Goal: Information Seeking & Learning: Learn about a topic

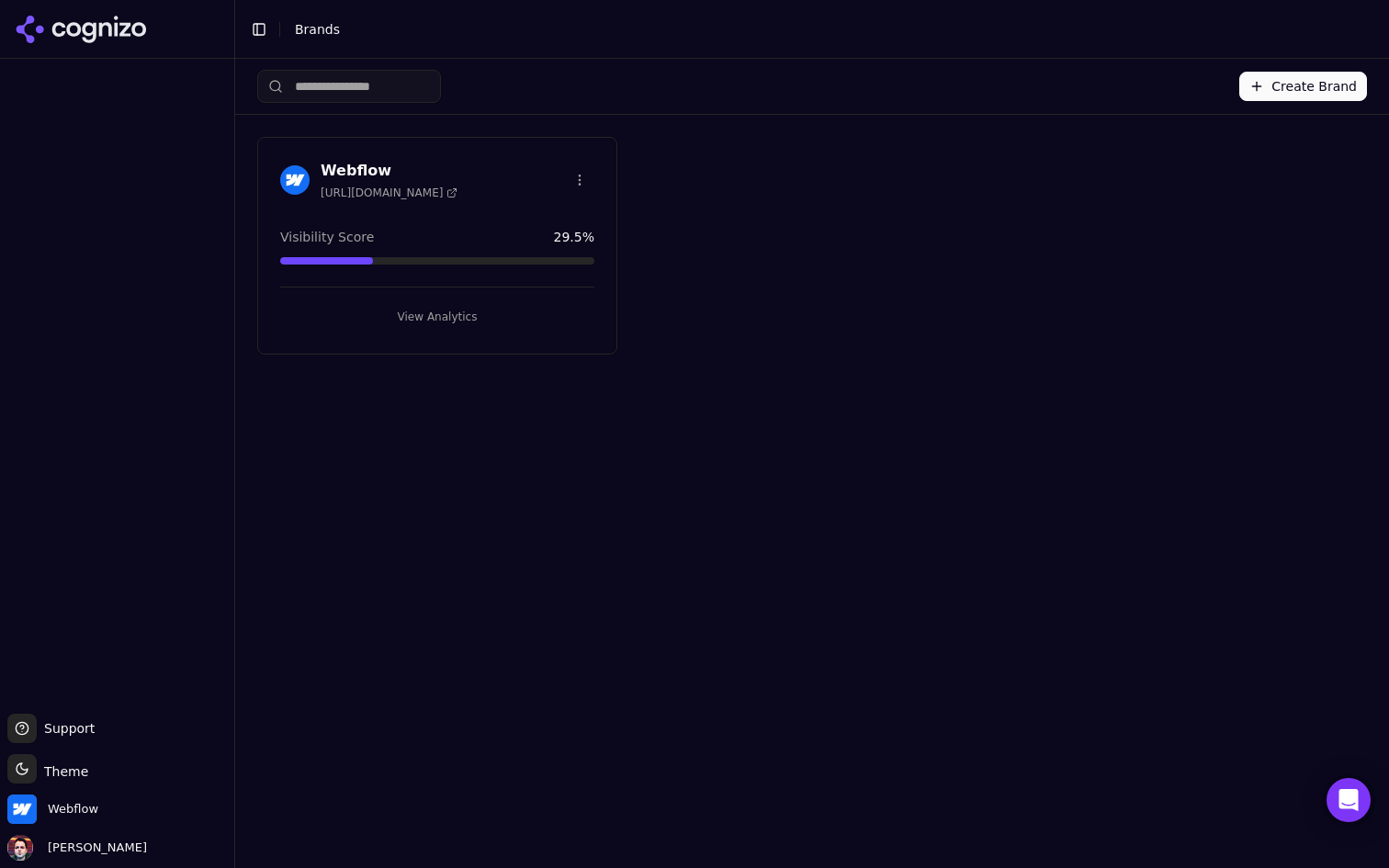
click at [473, 318] on button "View Analytics" at bounding box center [437, 317] width 314 height 29
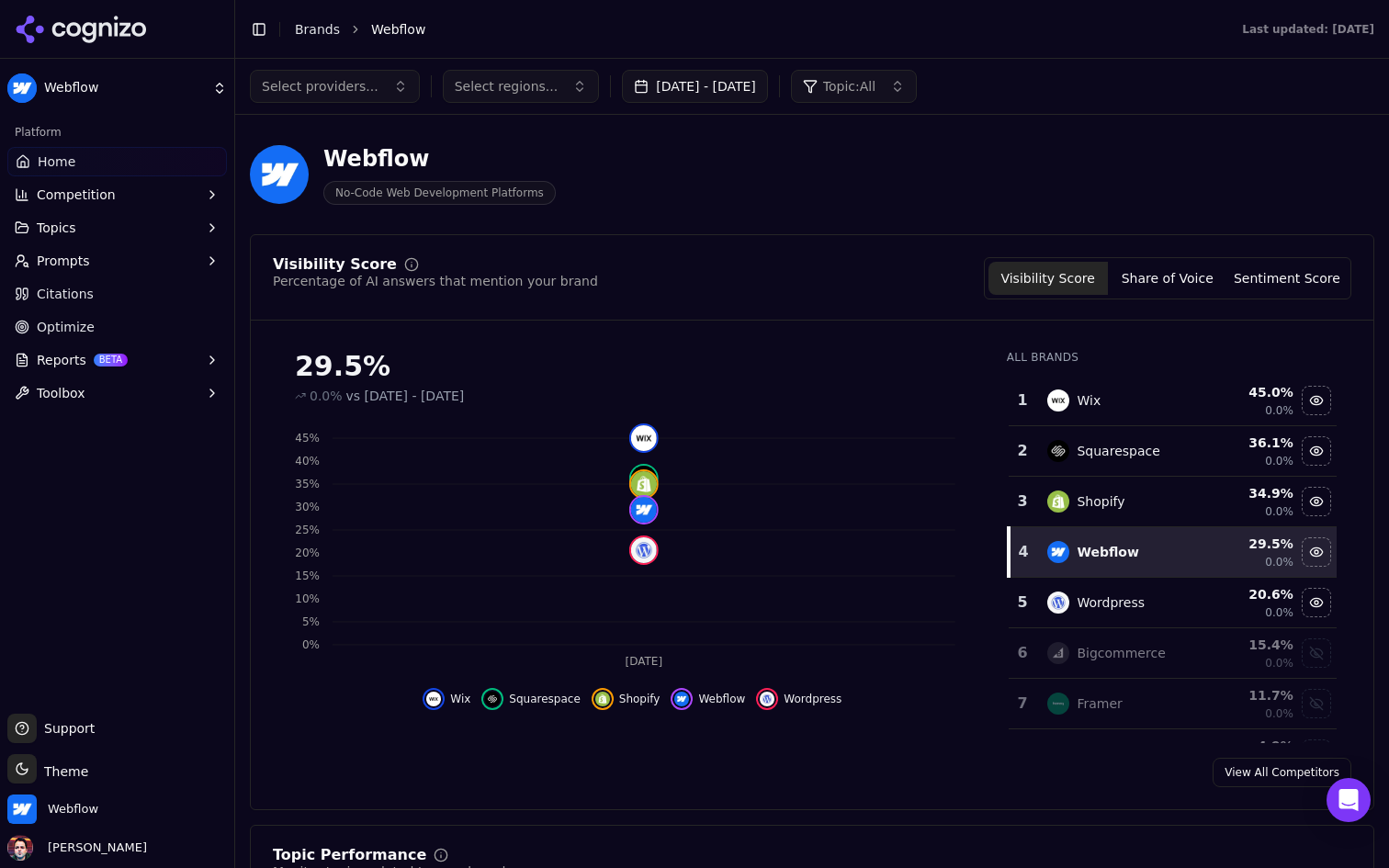
click at [148, 329] on link "Optimize" at bounding box center [117, 326] width 220 height 29
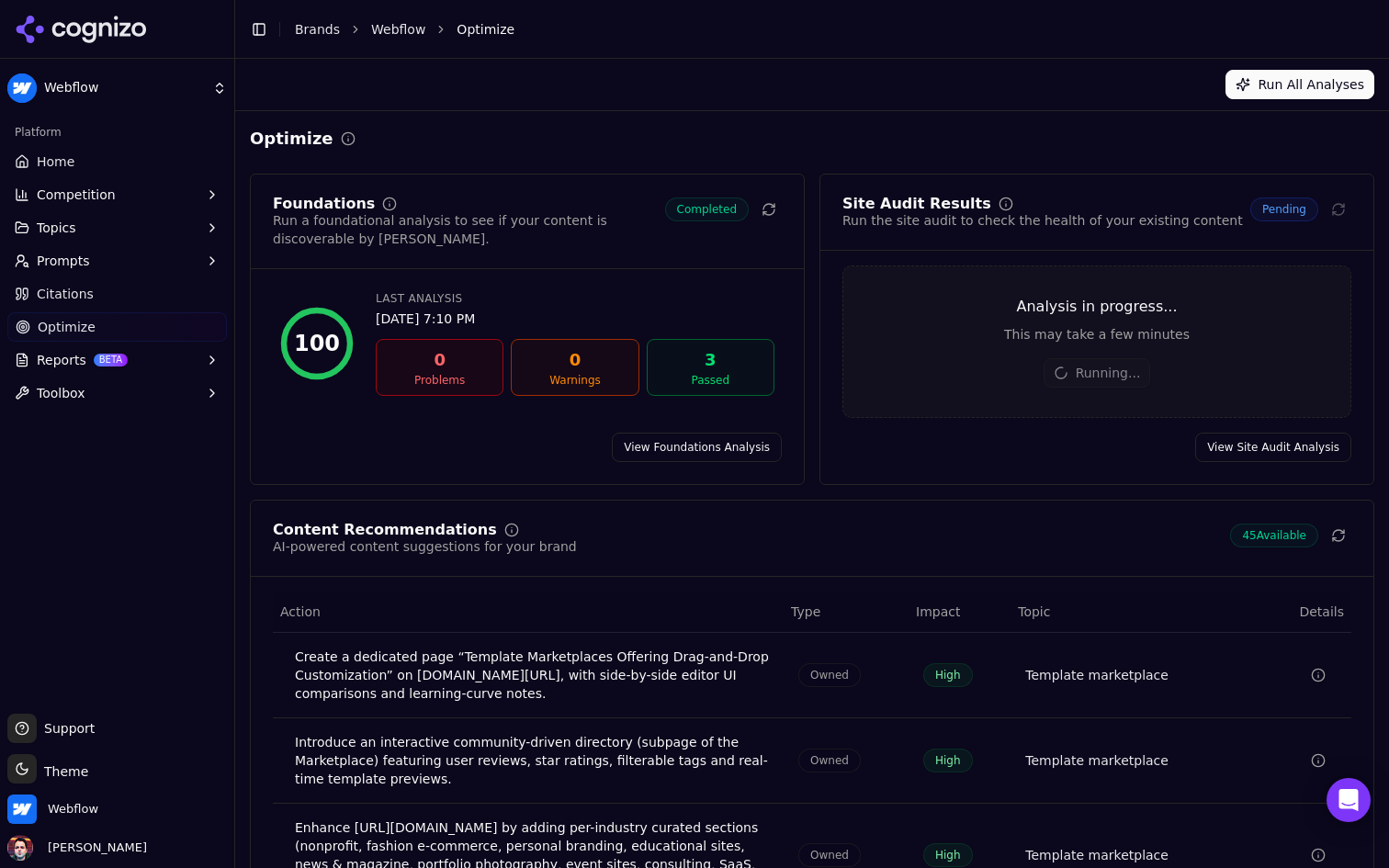
click at [148, 166] on link "Home" at bounding box center [117, 161] width 220 height 29
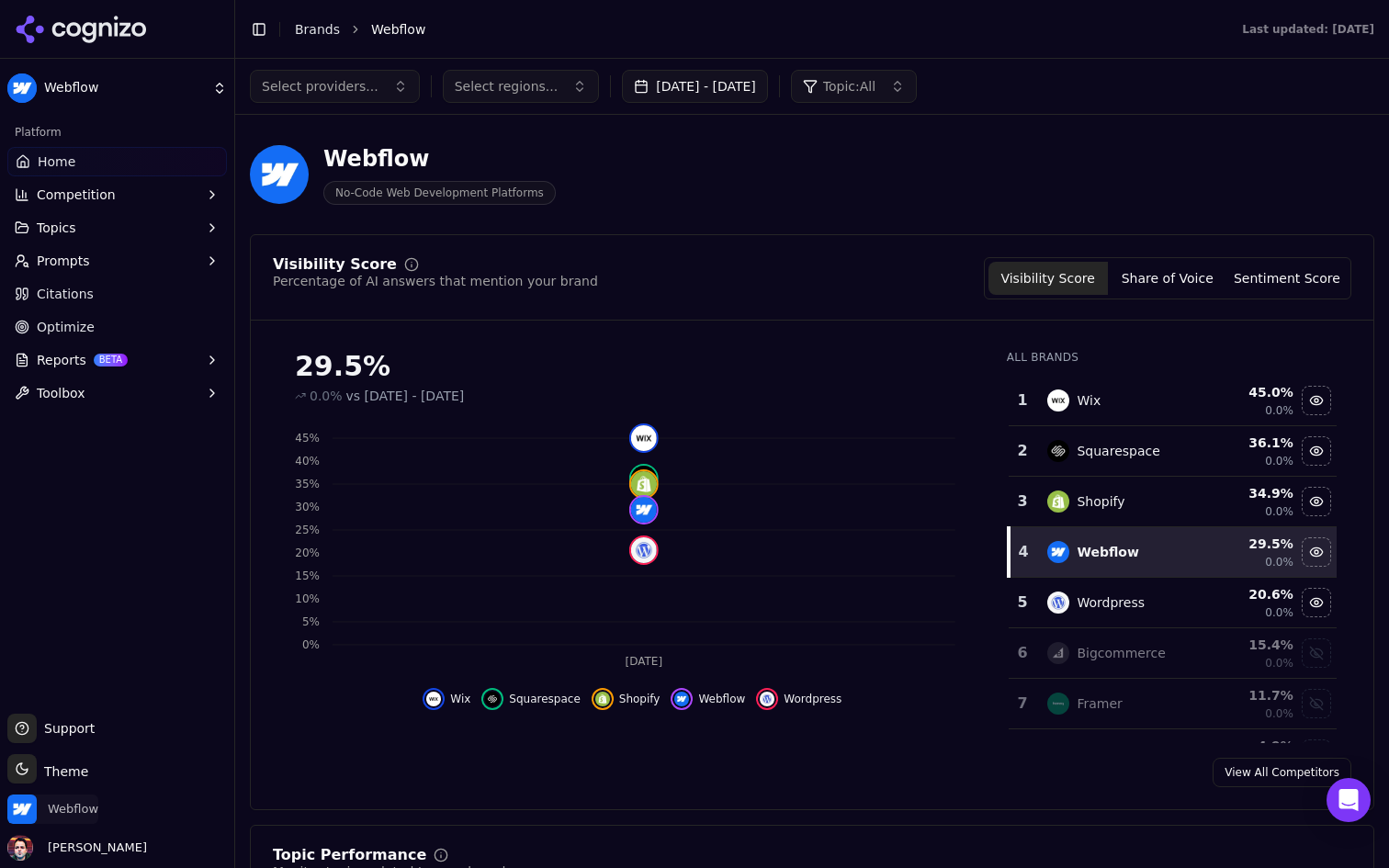
click at [75, 811] on span "Webflow" at bounding box center [73, 809] width 51 height 17
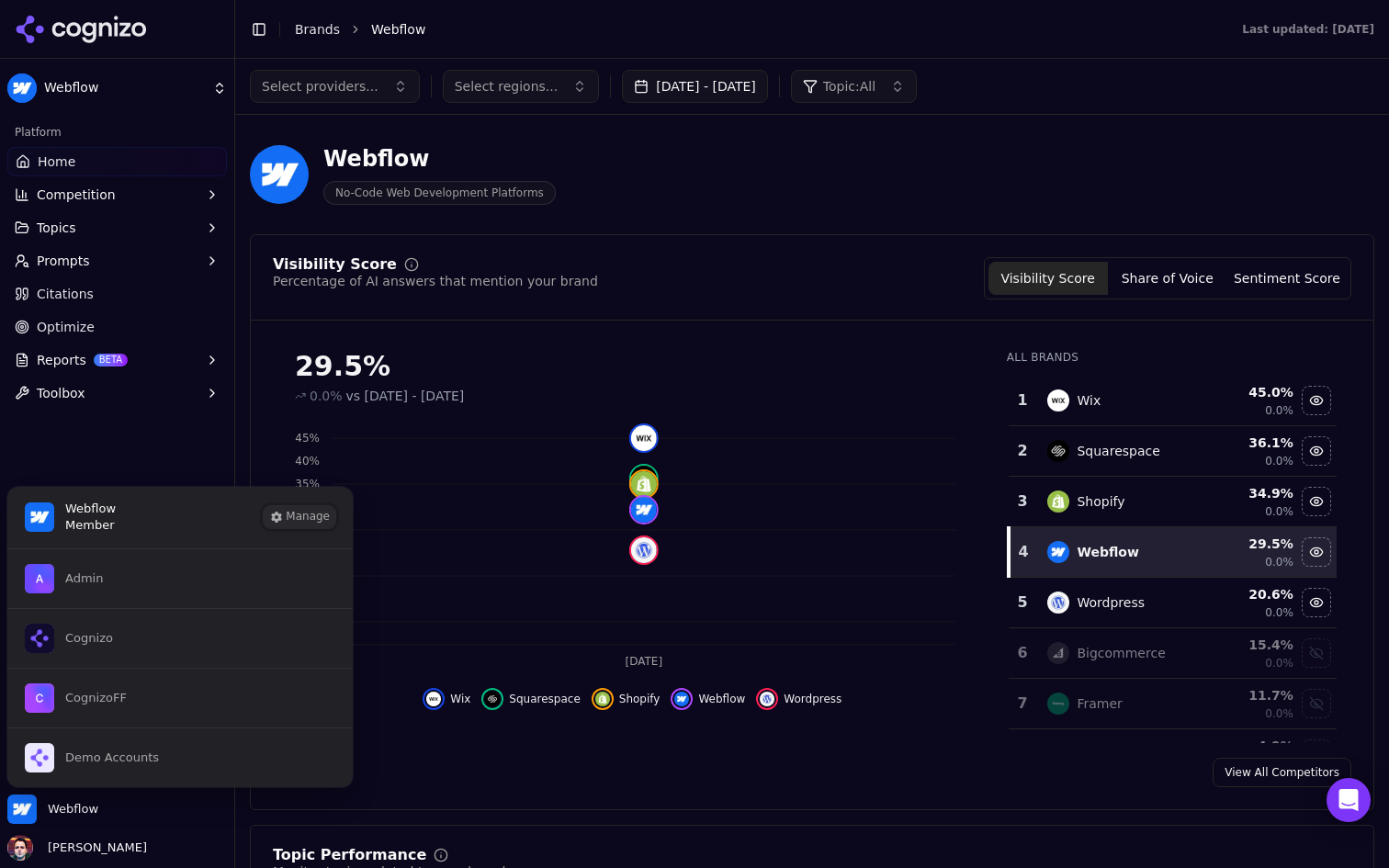
click at [314, 514] on button "Manage" at bounding box center [300, 517] width 71 height 22
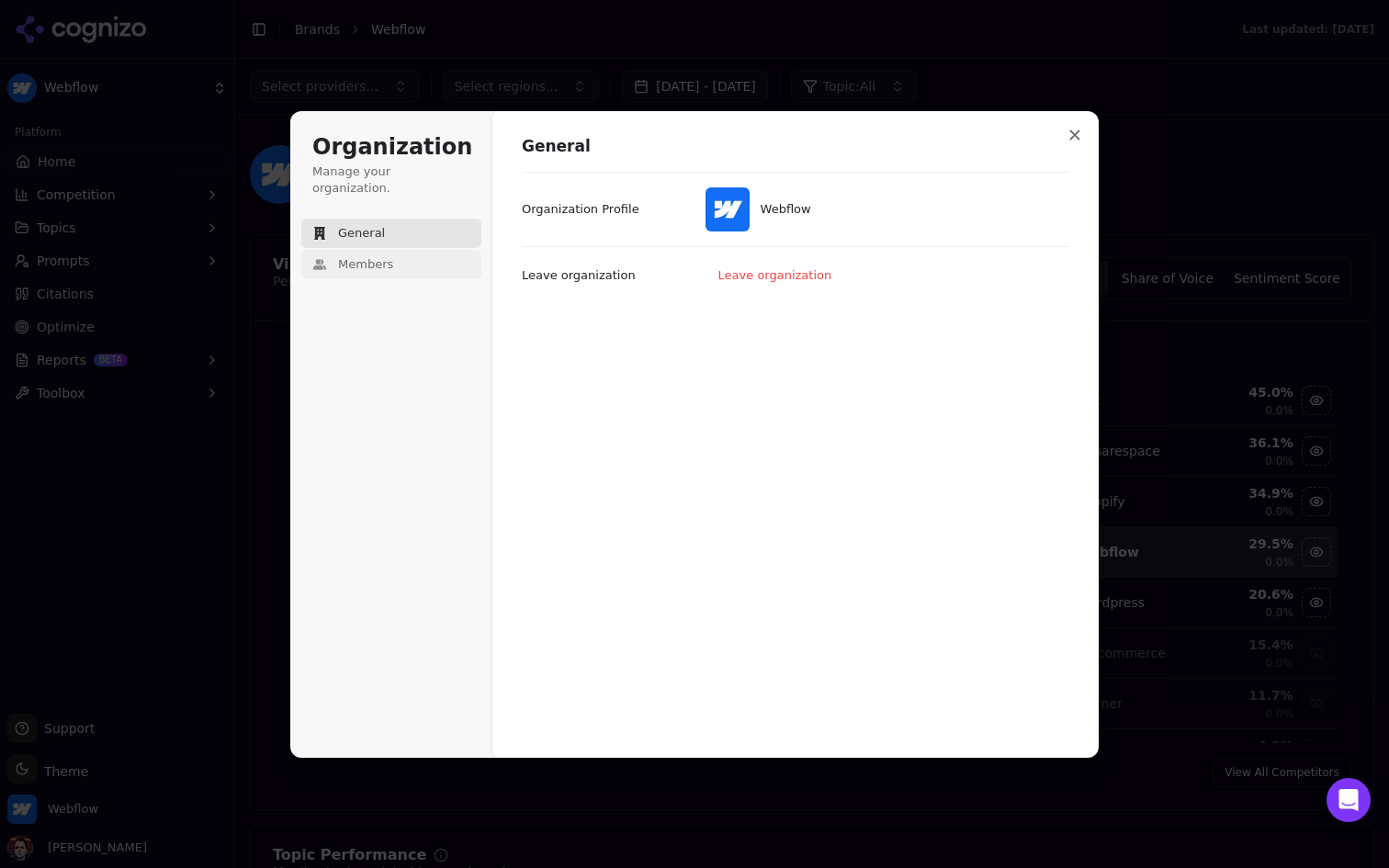
click at [407, 258] on button "Members" at bounding box center [392, 264] width 180 height 29
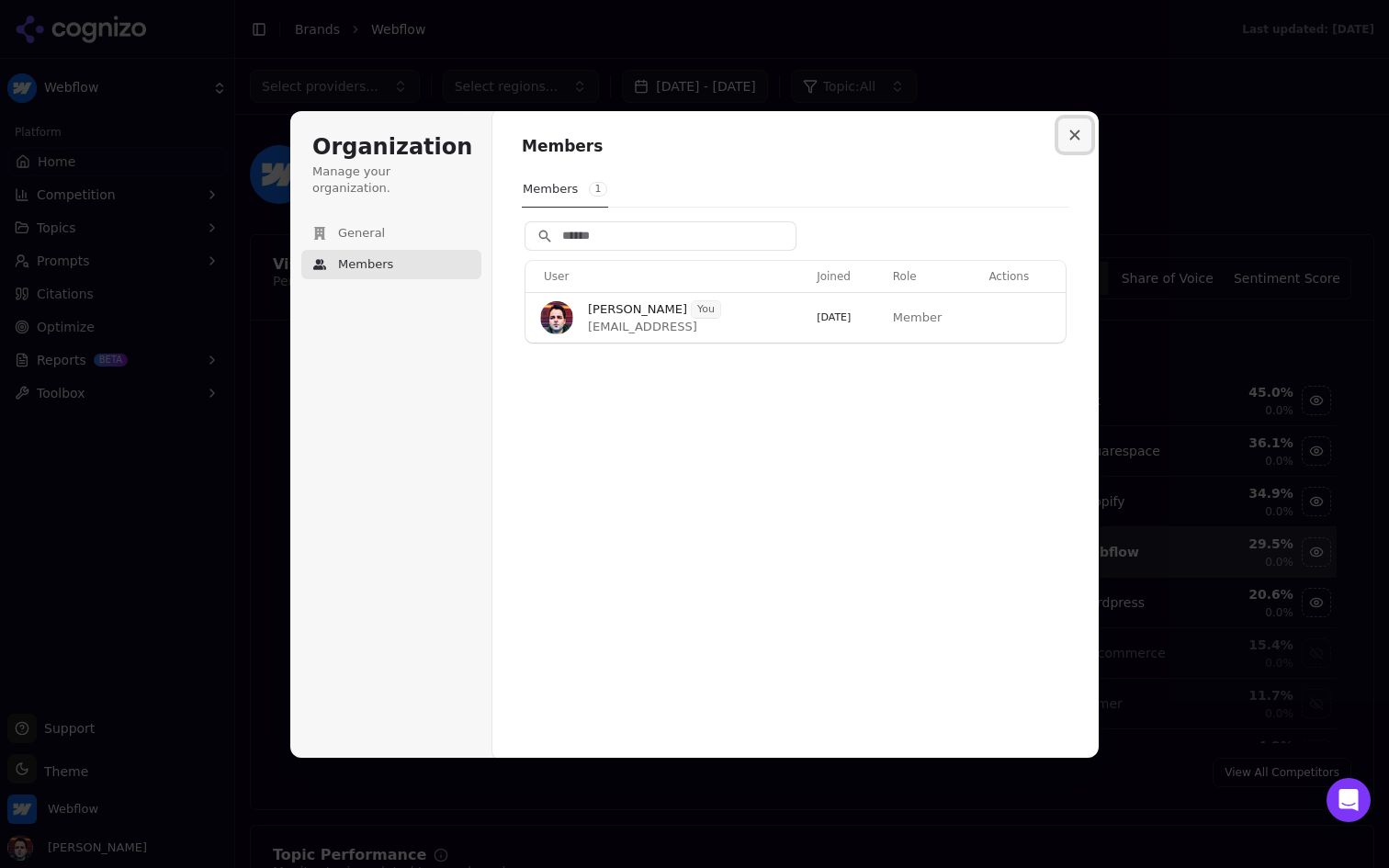
click at [1075, 132] on icon "Close modal" at bounding box center [1075, 135] width 11 height 11
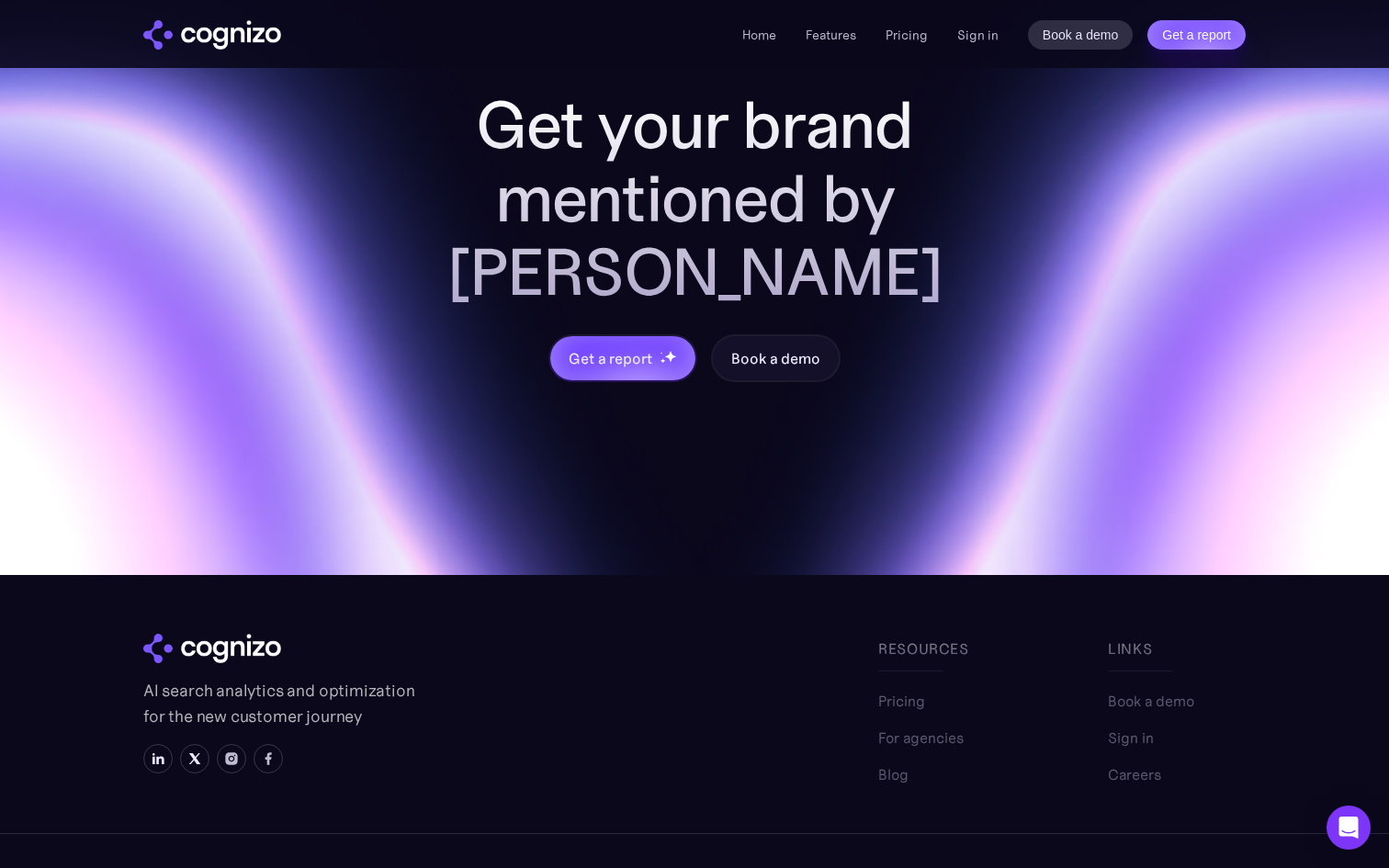
scroll to position [7634, 0]
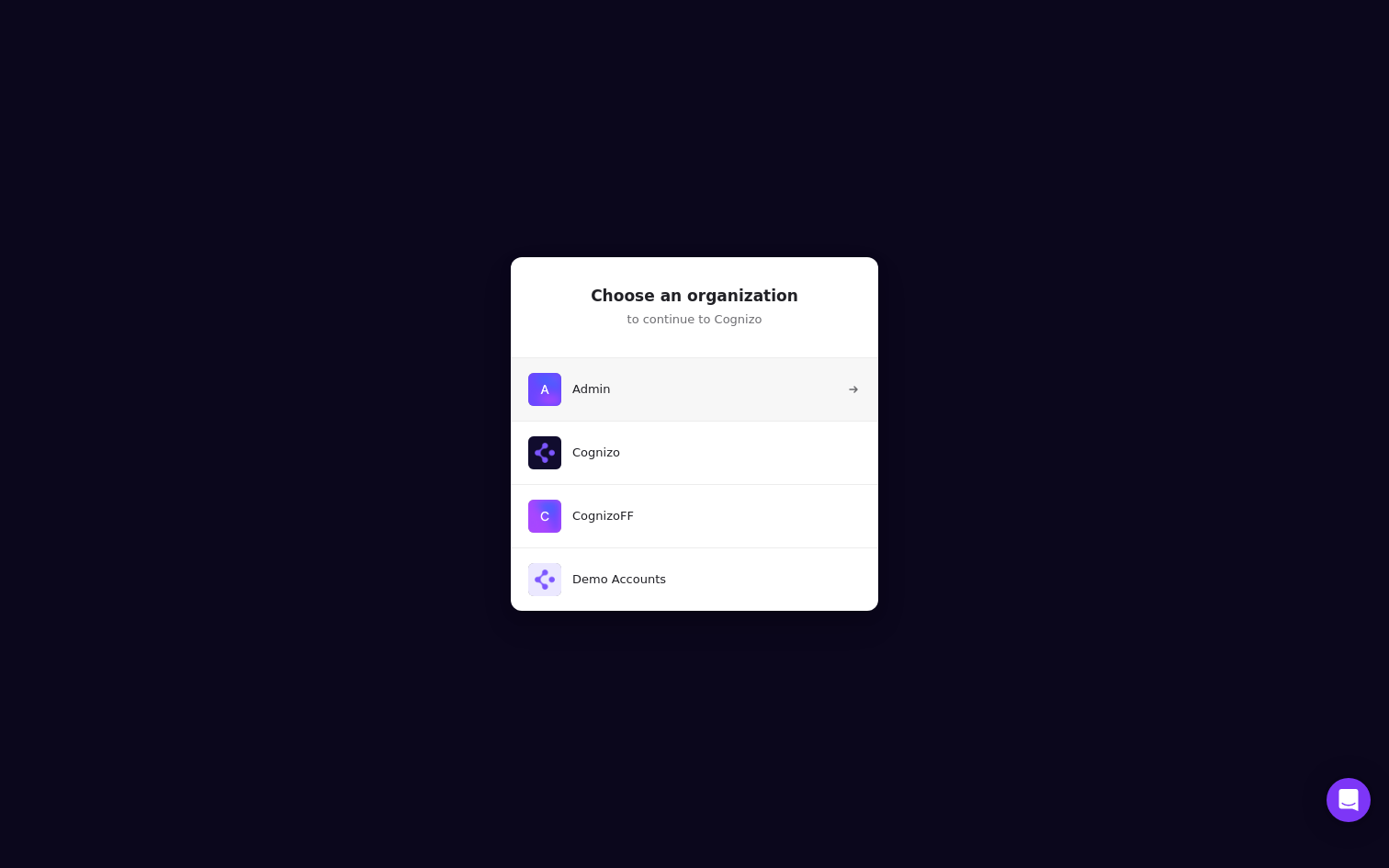
click at [627, 407] on button "Admin" at bounding box center [694, 389] width 369 height 62
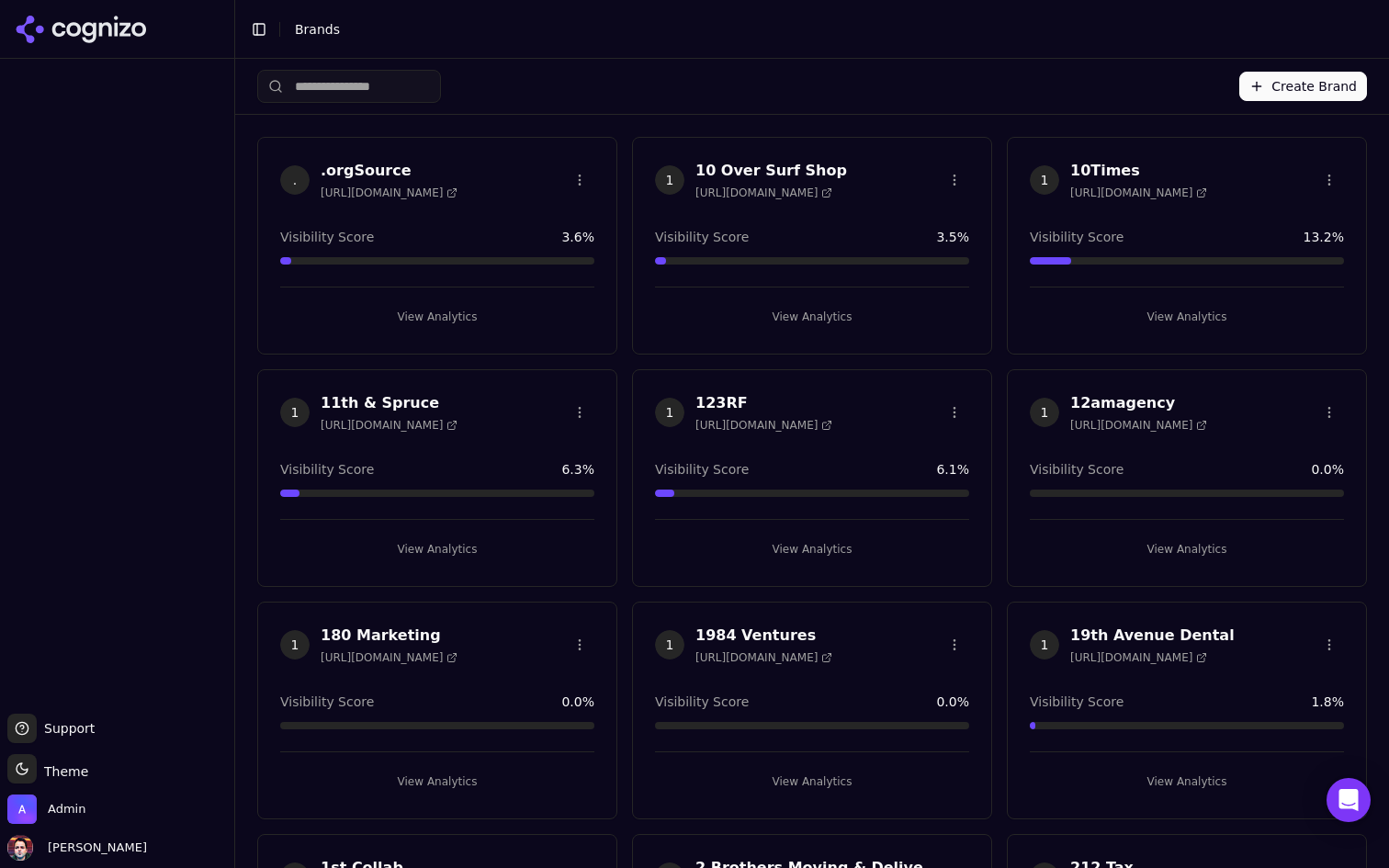
click at [340, 93] on input "search" at bounding box center [350, 85] width 184 height 33
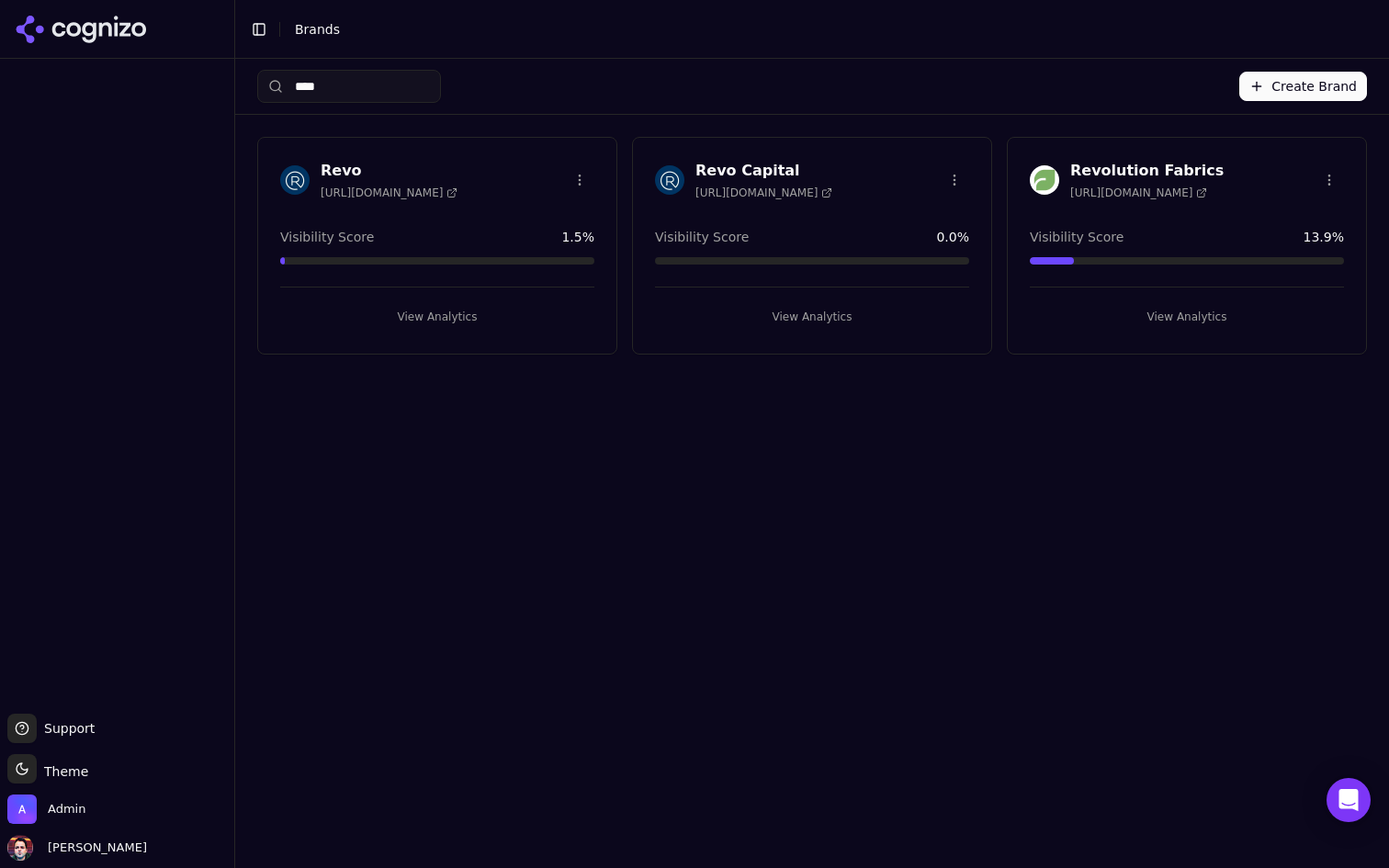
type input "****"
click at [524, 320] on button "View Analytics" at bounding box center [437, 317] width 314 height 29
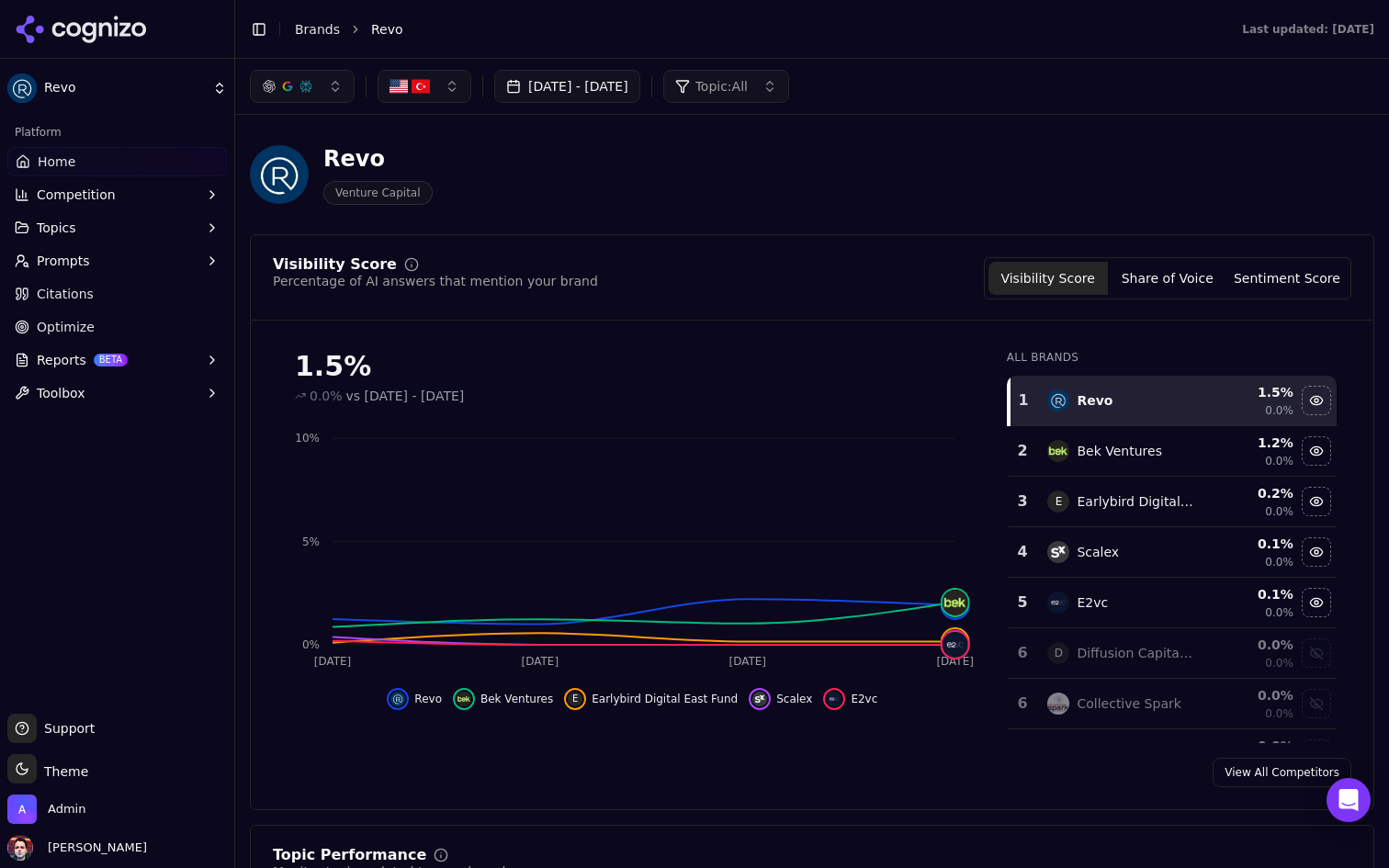
click at [418, 92] on img "button" at bounding box center [421, 86] width 19 height 19
click at [192, 259] on button "Prompts" at bounding box center [117, 260] width 220 height 29
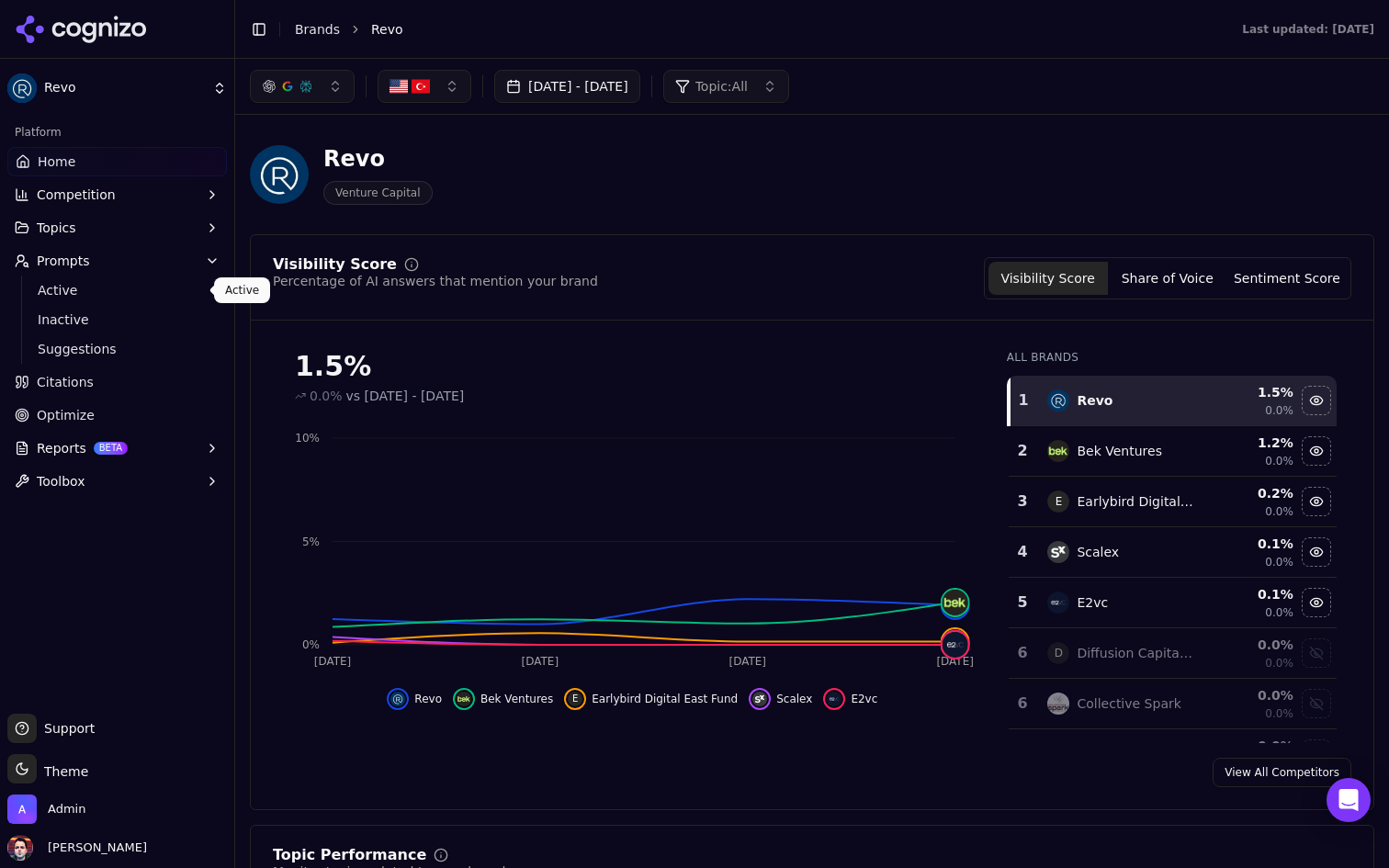
click at [150, 283] on span "Active" at bounding box center [117, 290] width 160 height 19
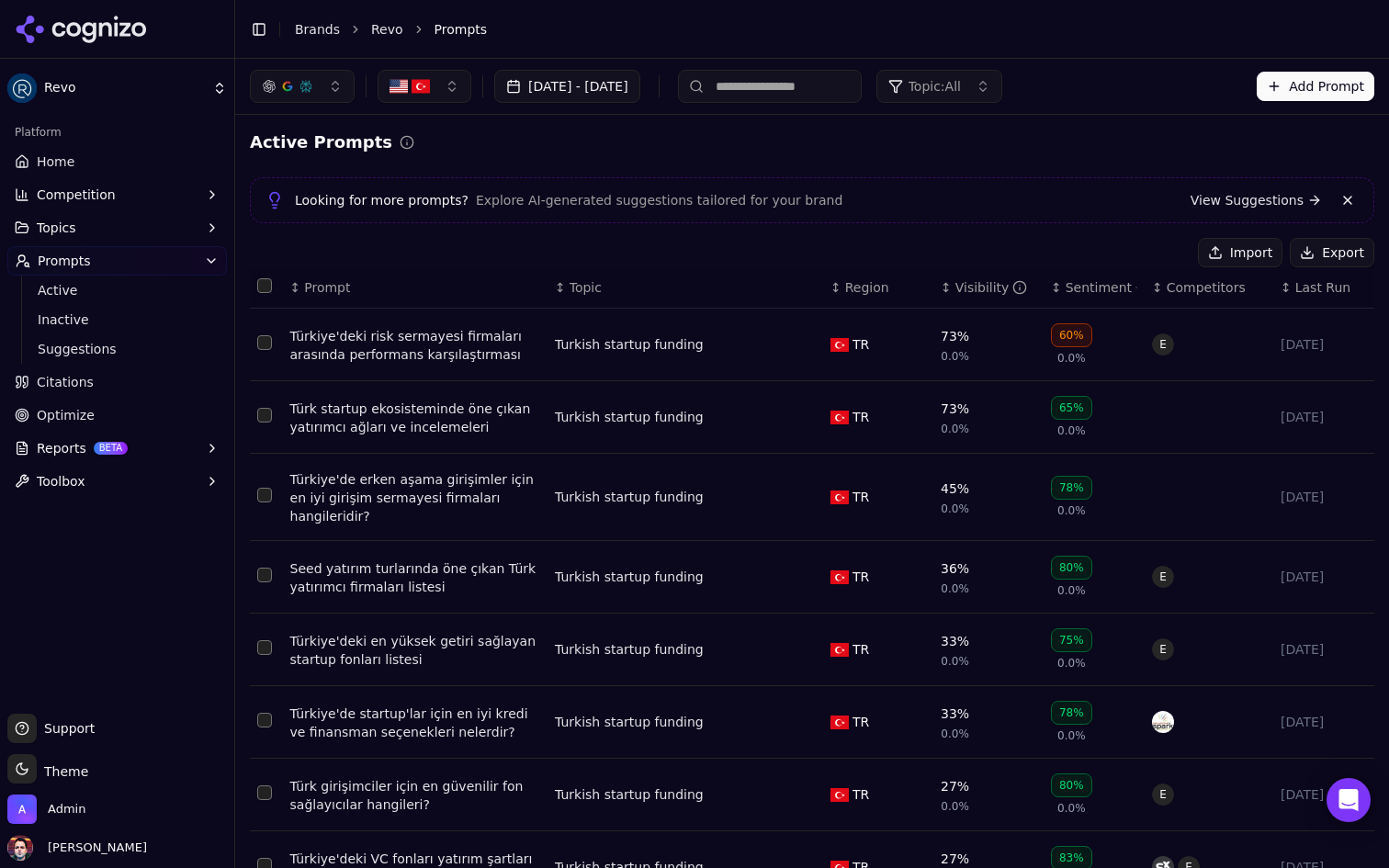
click at [445, 92] on button "button" at bounding box center [425, 85] width 94 height 33
click at [486, 181] on div "Turkiye" at bounding box center [507, 188] width 248 height 29
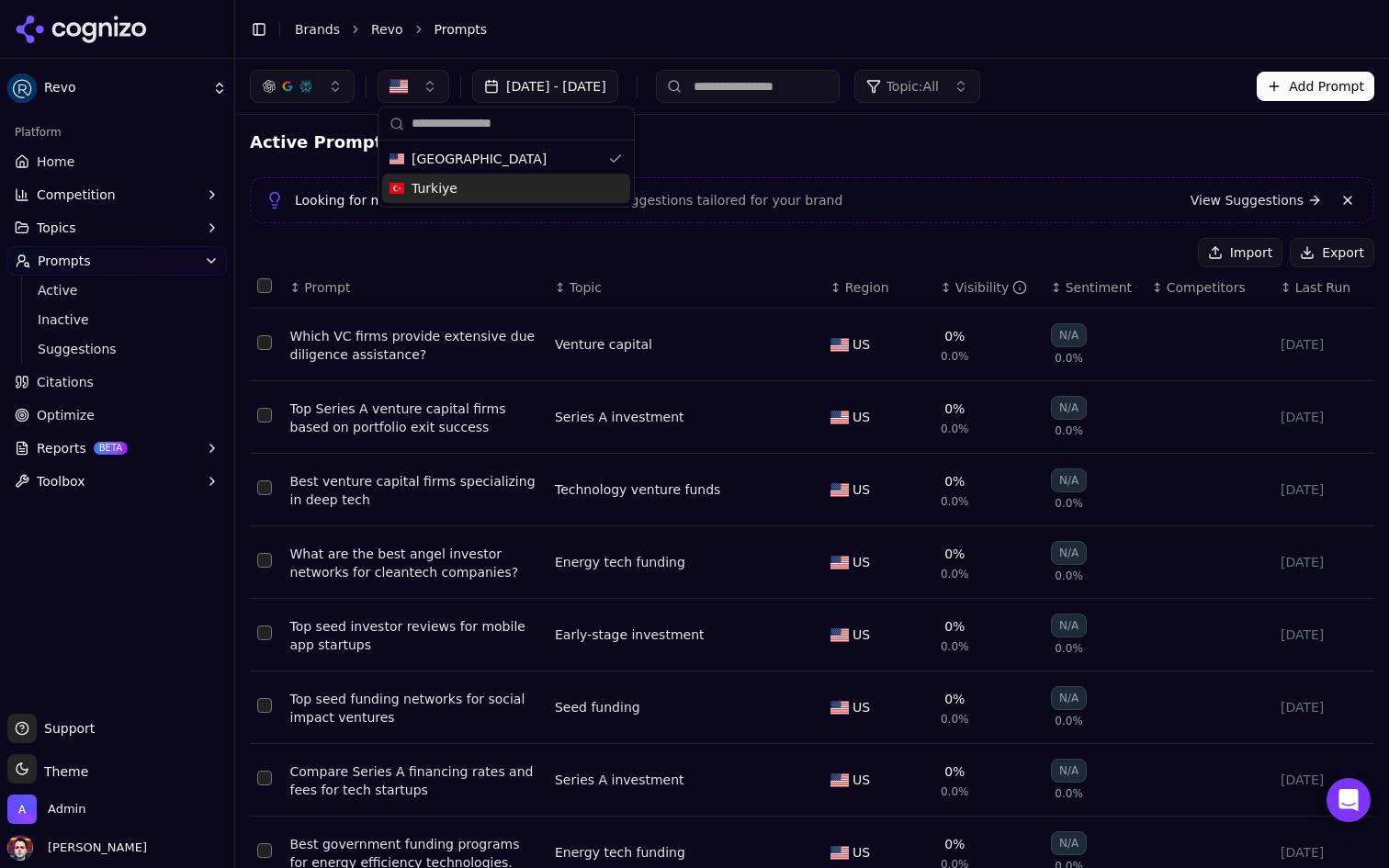
click at [774, 148] on div "Active Prompts" at bounding box center [812, 142] width 1125 height 25
click at [424, 101] on button "button" at bounding box center [414, 85] width 71 height 33
click at [487, 157] on span "[GEOGRAPHIC_DATA]" at bounding box center [479, 159] width 135 height 19
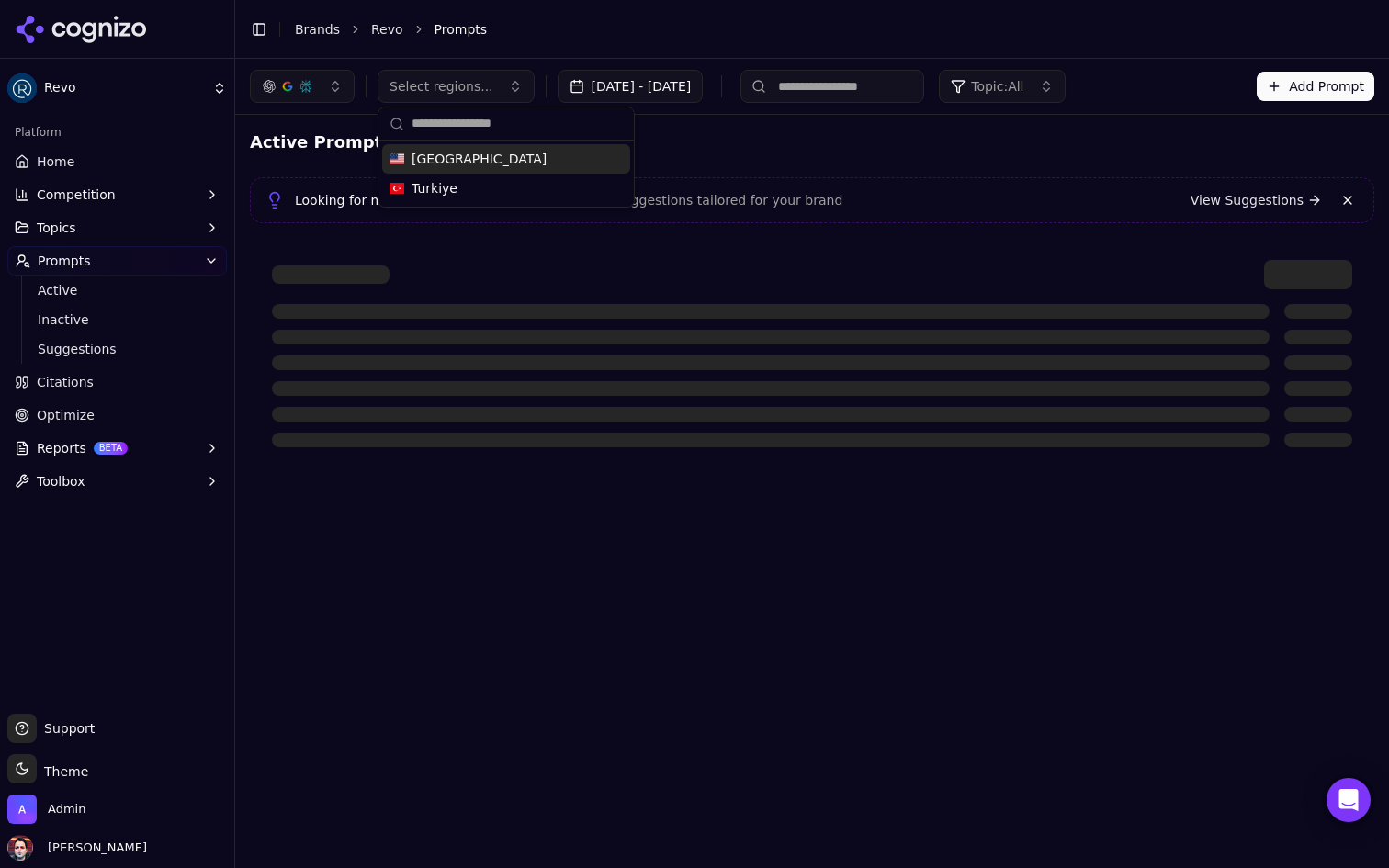
click at [472, 182] on div "Turkiye" at bounding box center [507, 188] width 248 height 29
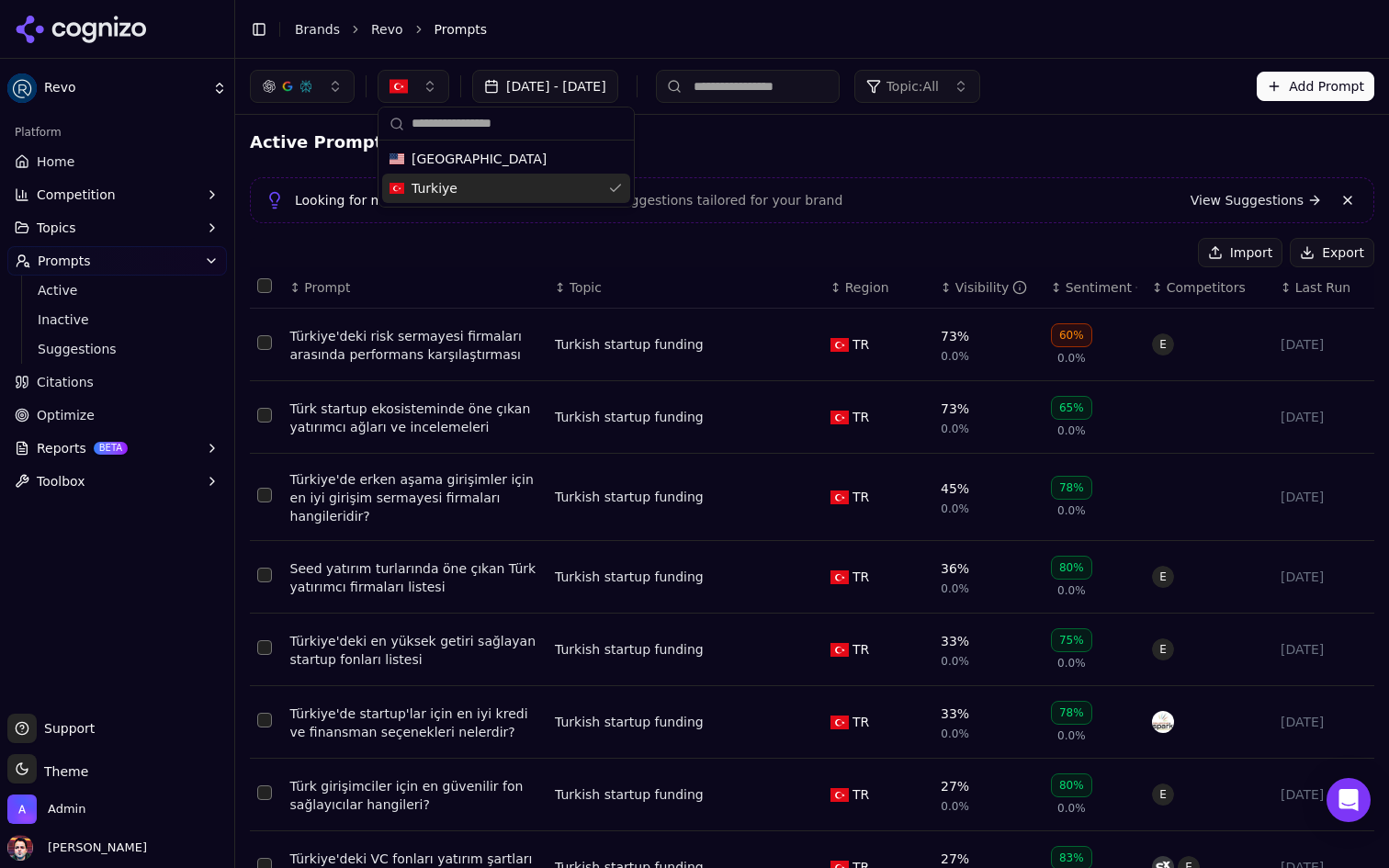
click at [778, 157] on div "Active Prompts Looking for more prompts? Explore AI-generated suggestions tailo…" at bounding box center [812, 612] width 1125 height 964
click at [421, 91] on button "button" at bounding box center [414, 85] width 71 height 33
click at [465, 156] on span "[GEOGRAPHIC_DATA]" at bounding box center [479, 159] width 135 height 19
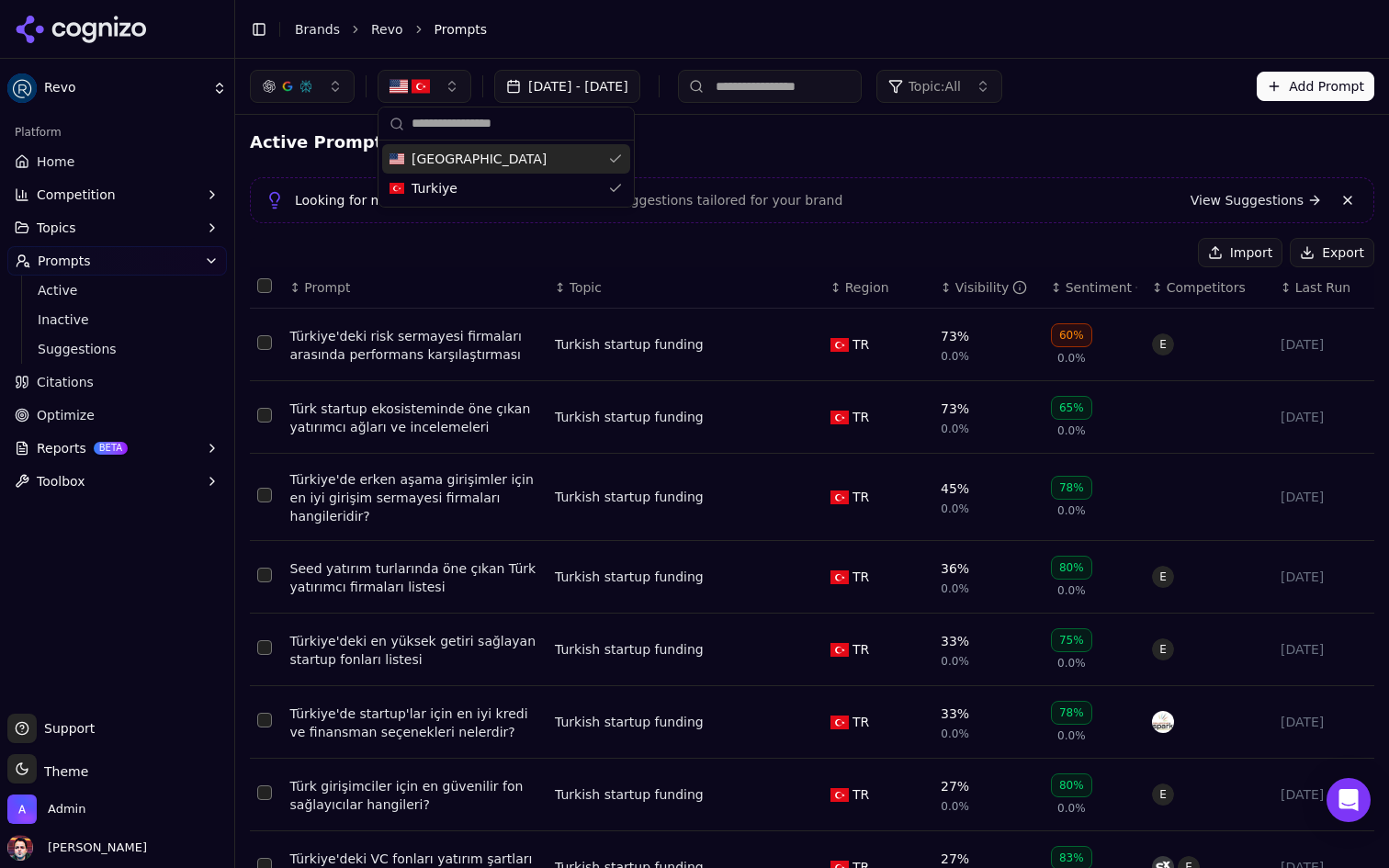
click at [741, 147] on div "Active Prompts" at bounding box center [812, 142] width 1125 height 25
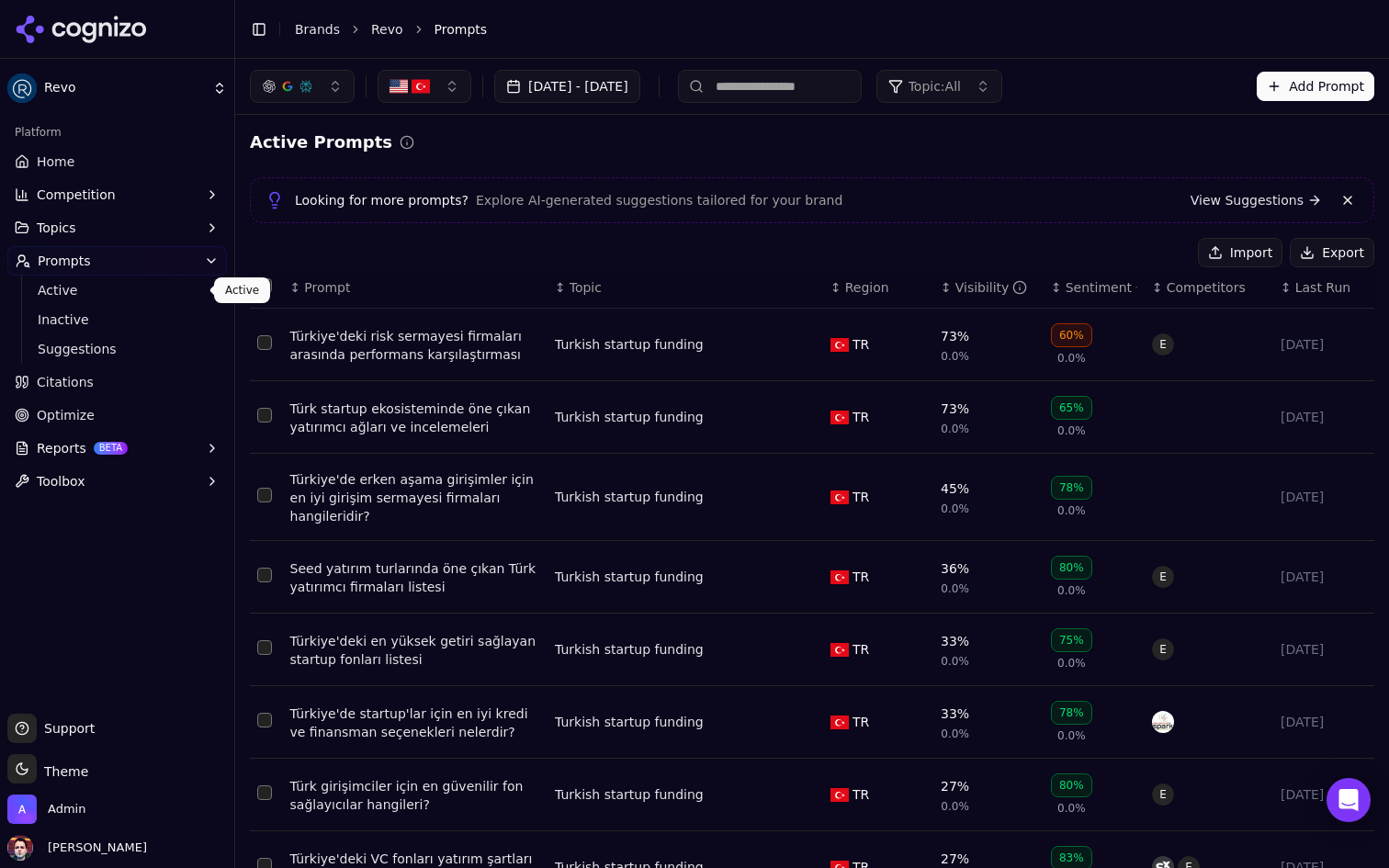
click at [147, 299] on span "Active" at bounding box center [117, 290] width 160 height 19
click at [134, 298] on span "Active" at bounding box center [117, 290] width 160 height 19
click at [434, 92] on button "button" at bounding box center [425, 85] width 94 height 33
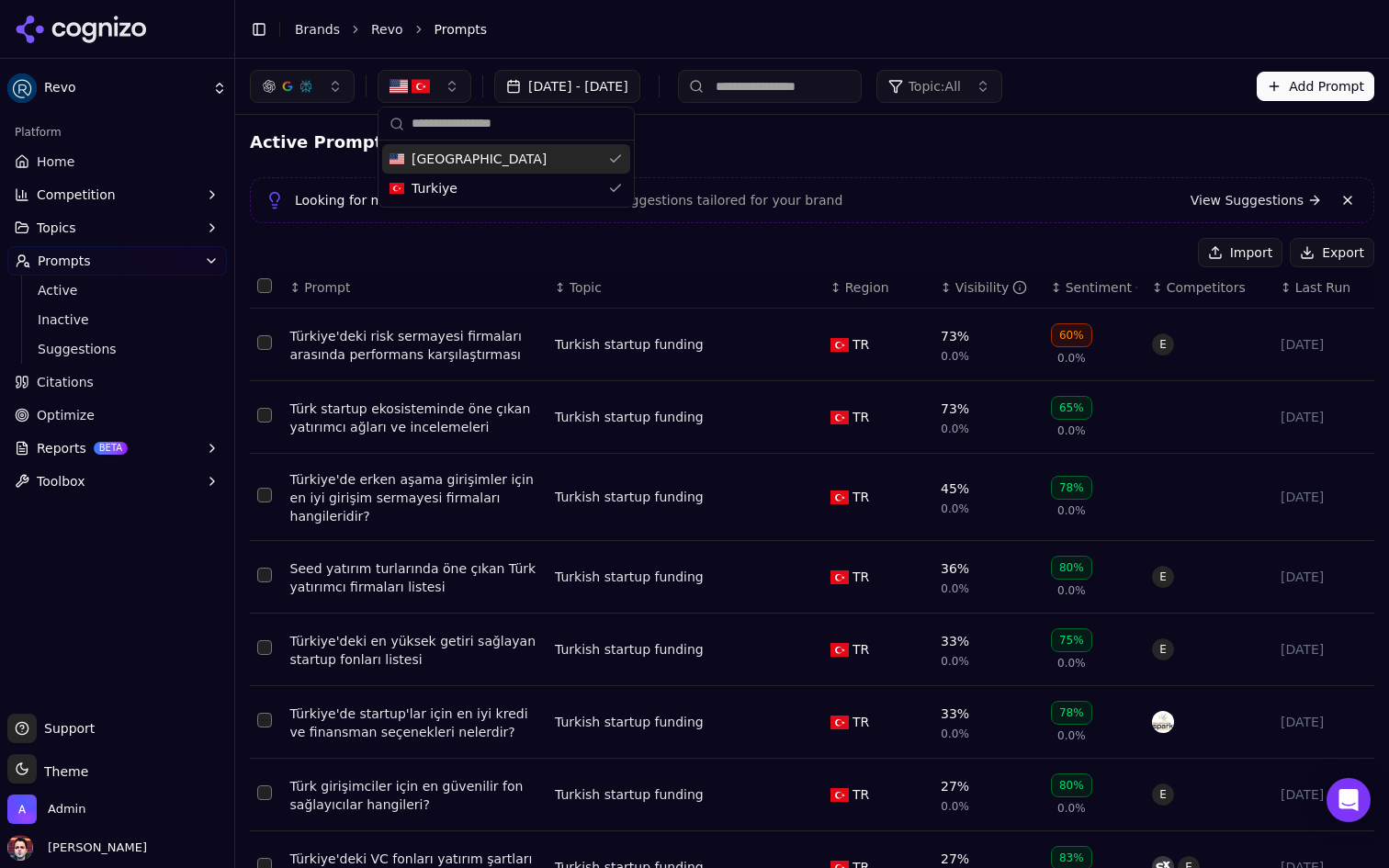
click at [308, 83] on div "button" at bounding box center [306, 86] width 15 height 15
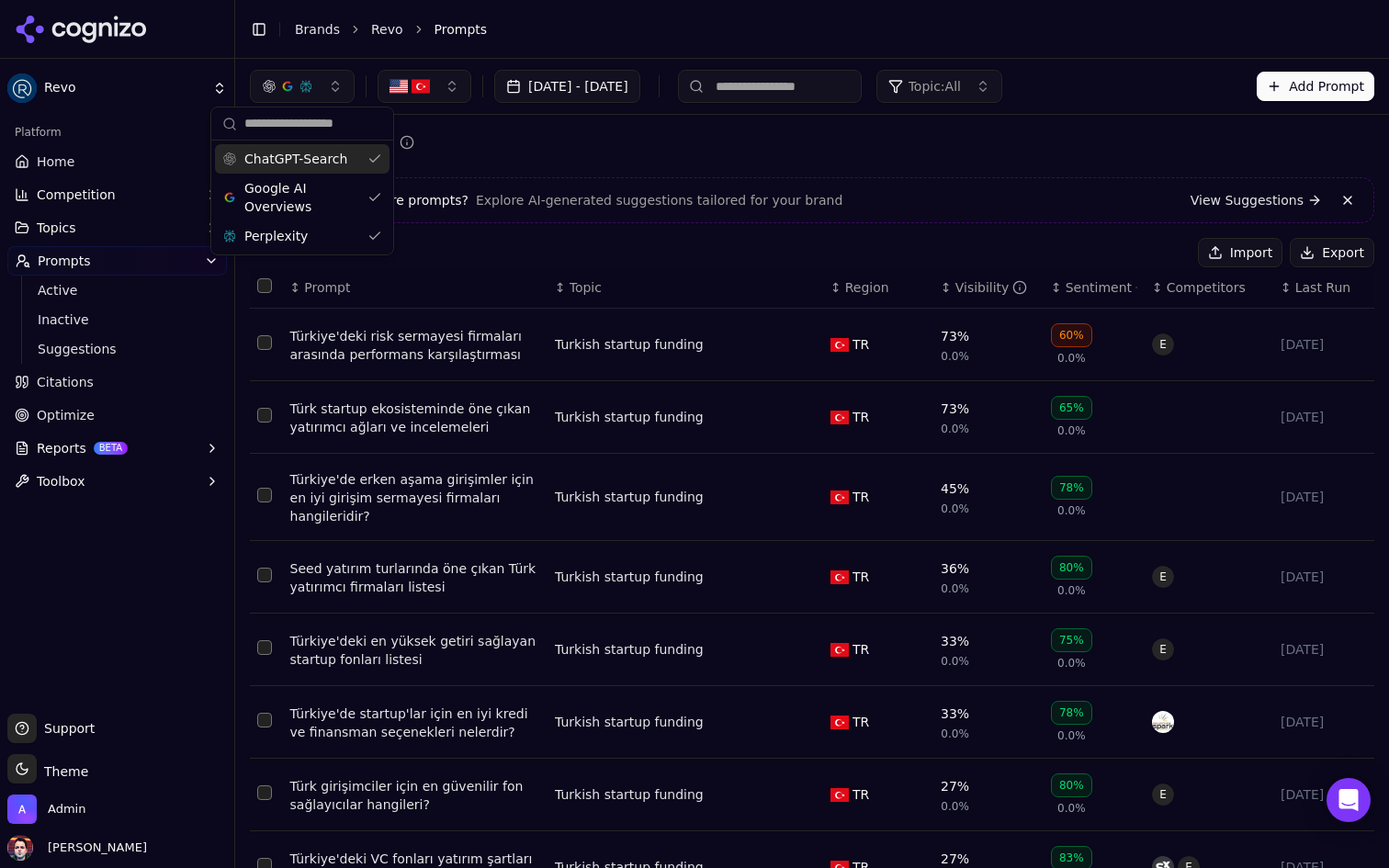
click at [523, 121] on div "Active Prompts Looking for more prompts? Explore AI-generated suggestions tailo…" at bounding box center [812, 611] width 1154 height 993
click at [1003, 98] on button "Topic: All" at bounding box center [940, 85] width 126 height 33
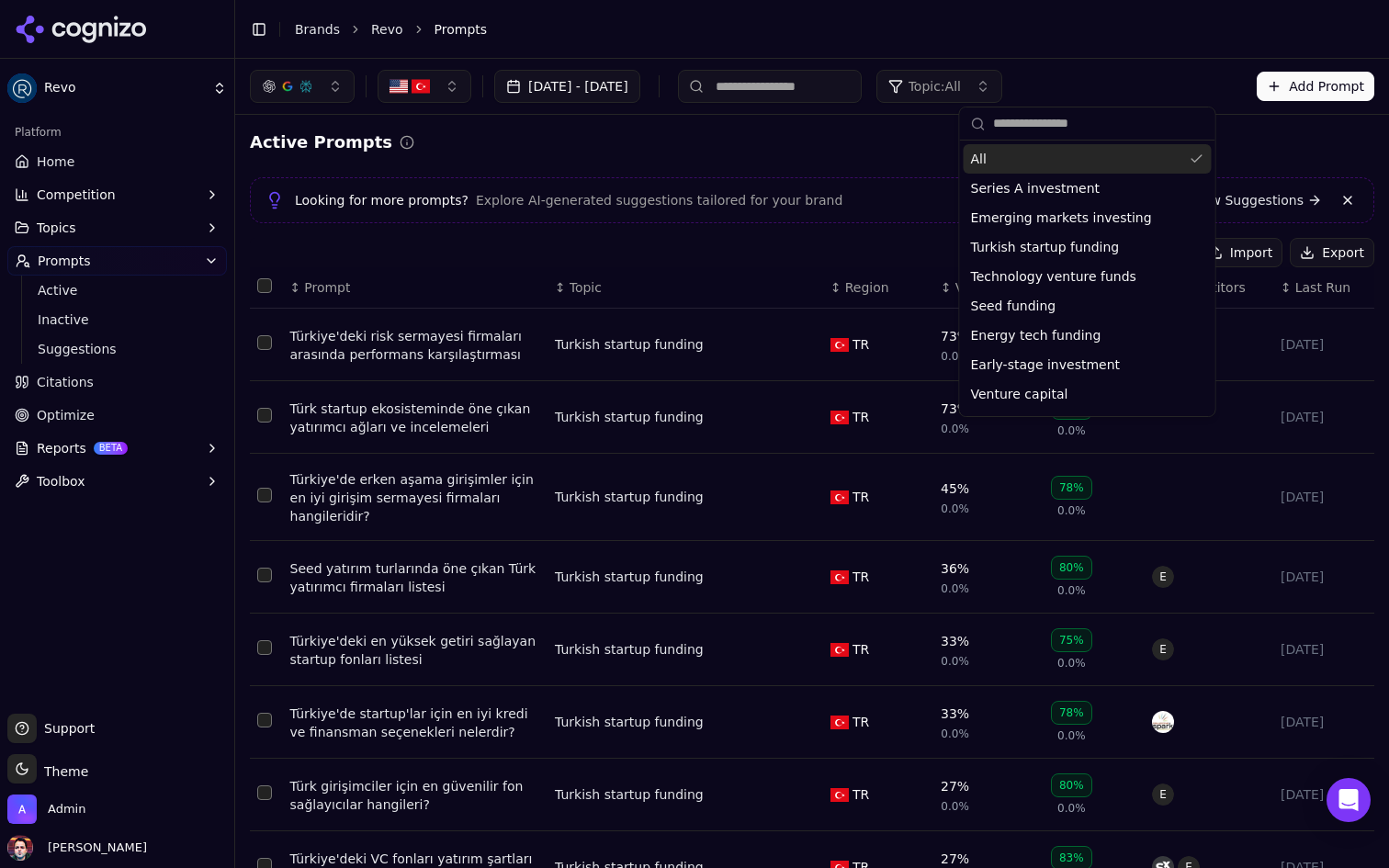
click at [1003, 98] on button "Topic: All" at bounding box center [940, 85] width 126 height 33
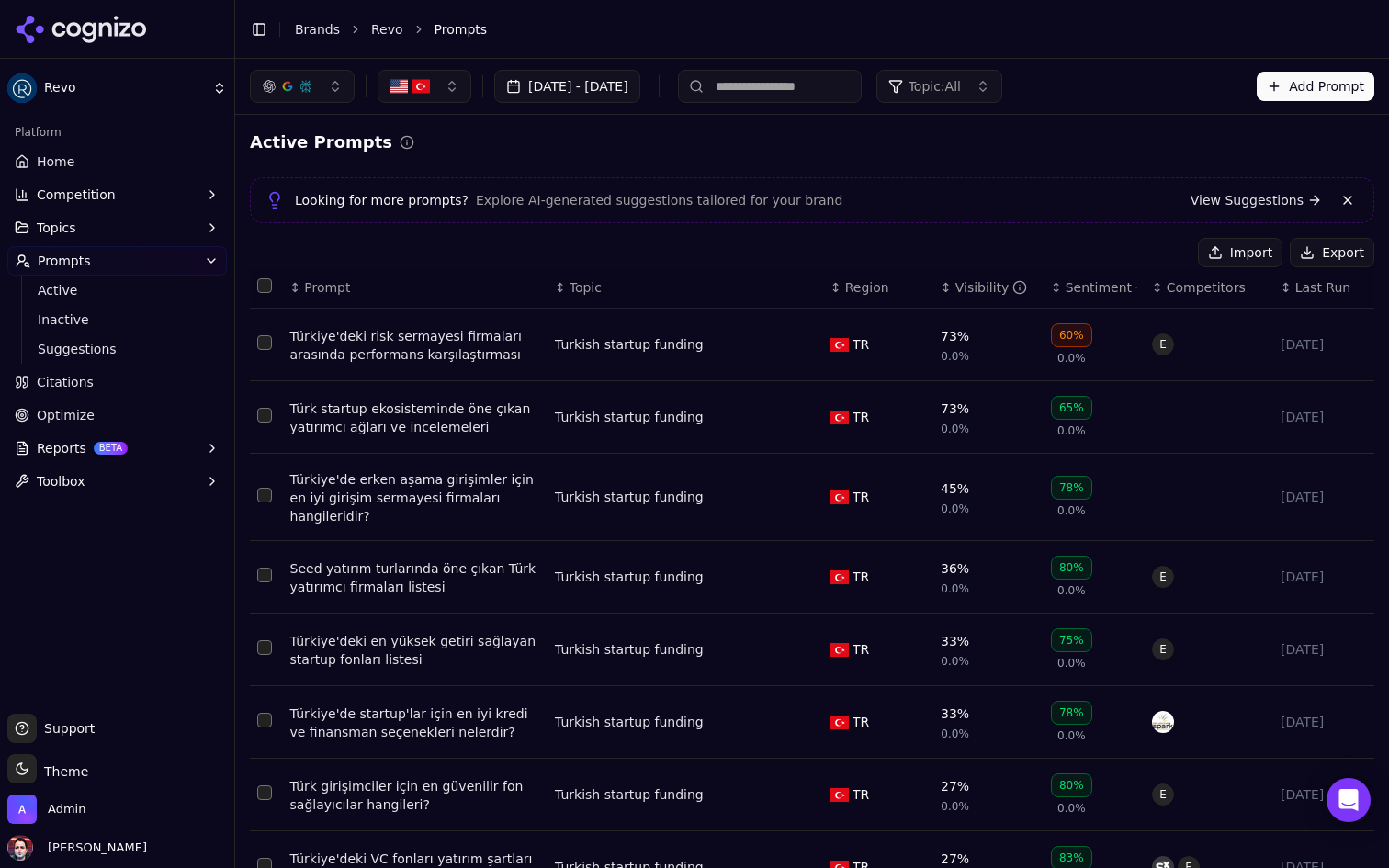
click at [976, 291] on div "Visibility" at bounding box center [991, 287] width 72 height 19
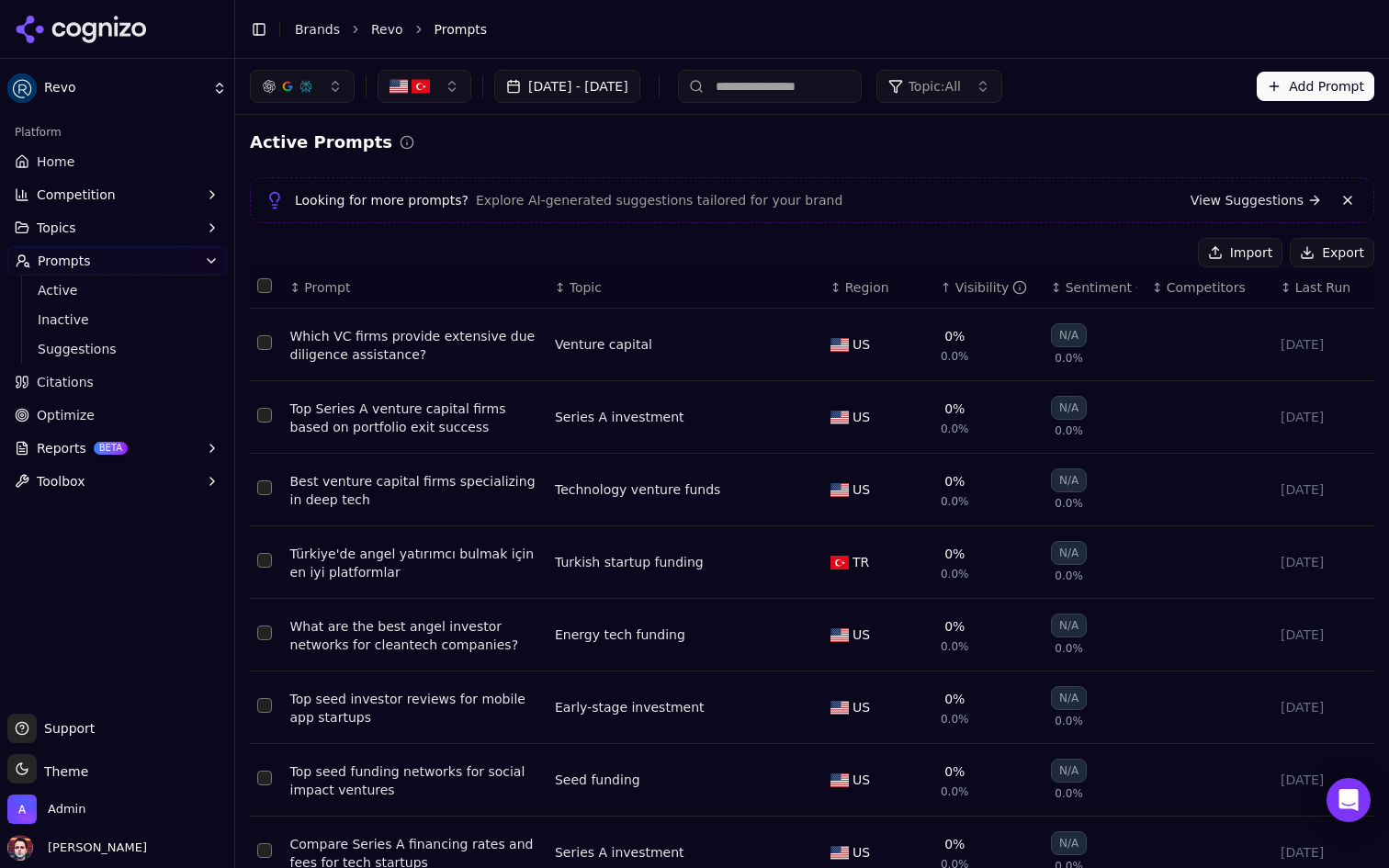
click at [976, 291] on div "Visibility" at bounding box center [991, 287] width 72 height 19
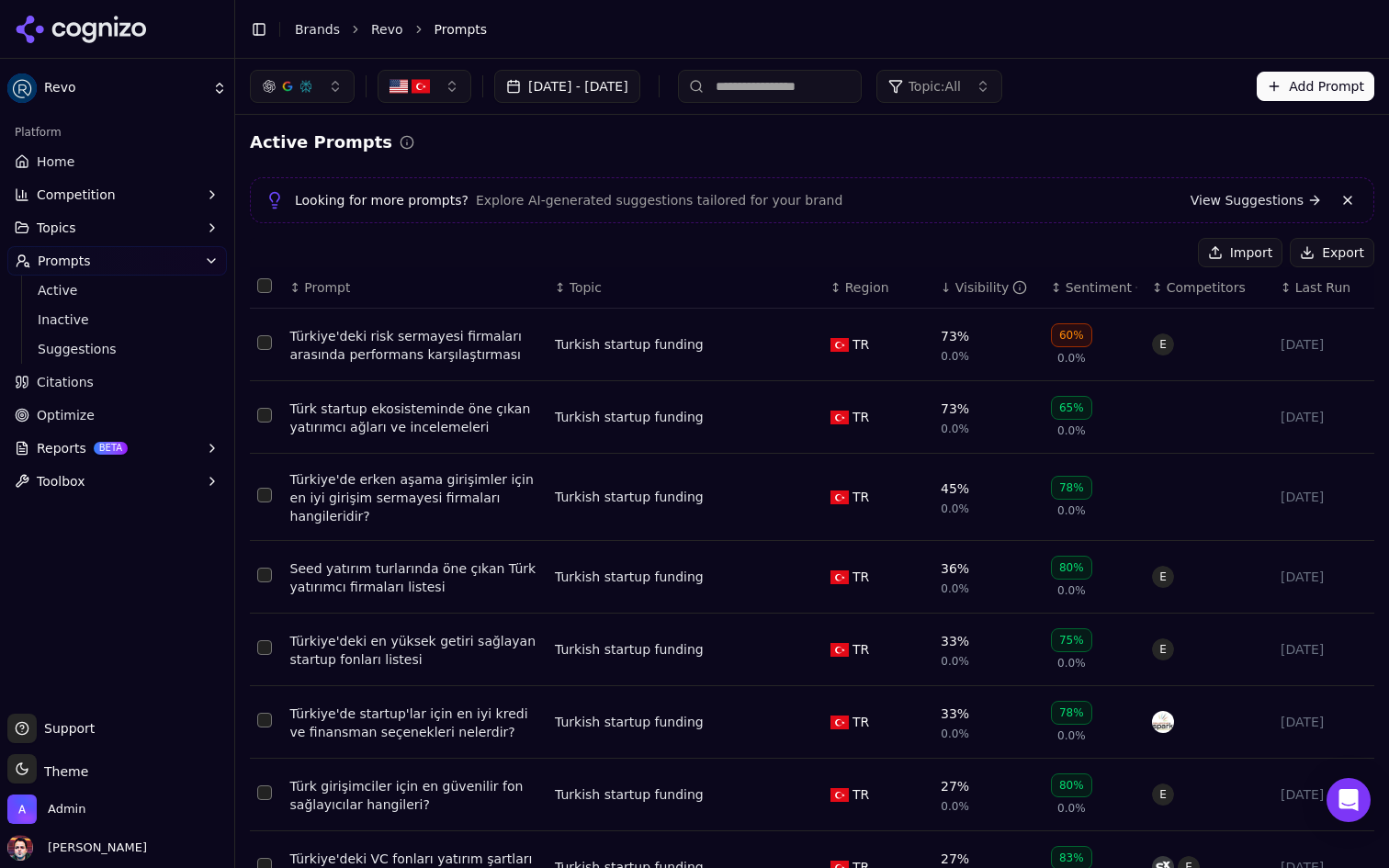
click at [83, 155] on link "Home" at bounding box center [117, 161] width 220 height 29
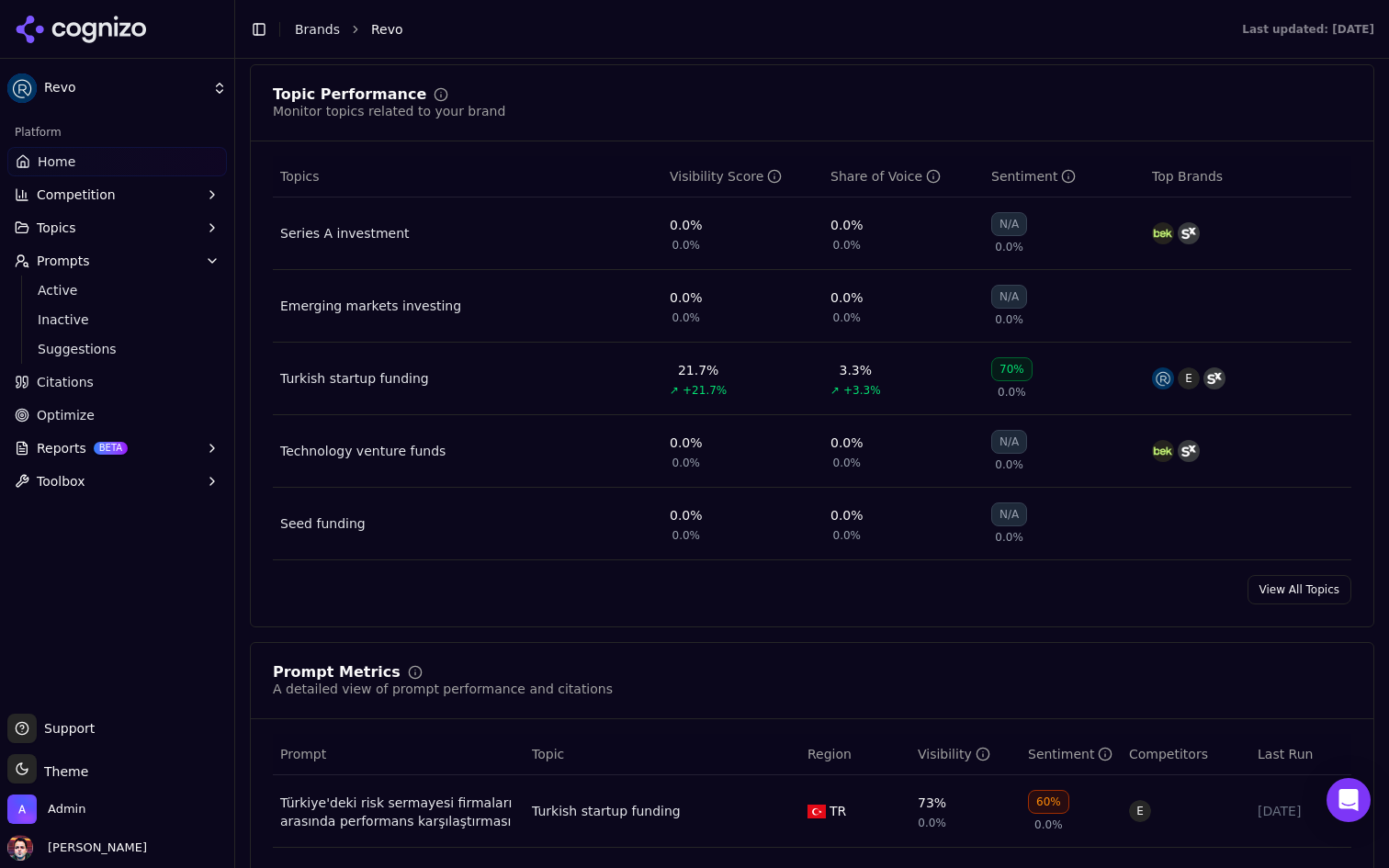
scroll to position [776, 0]
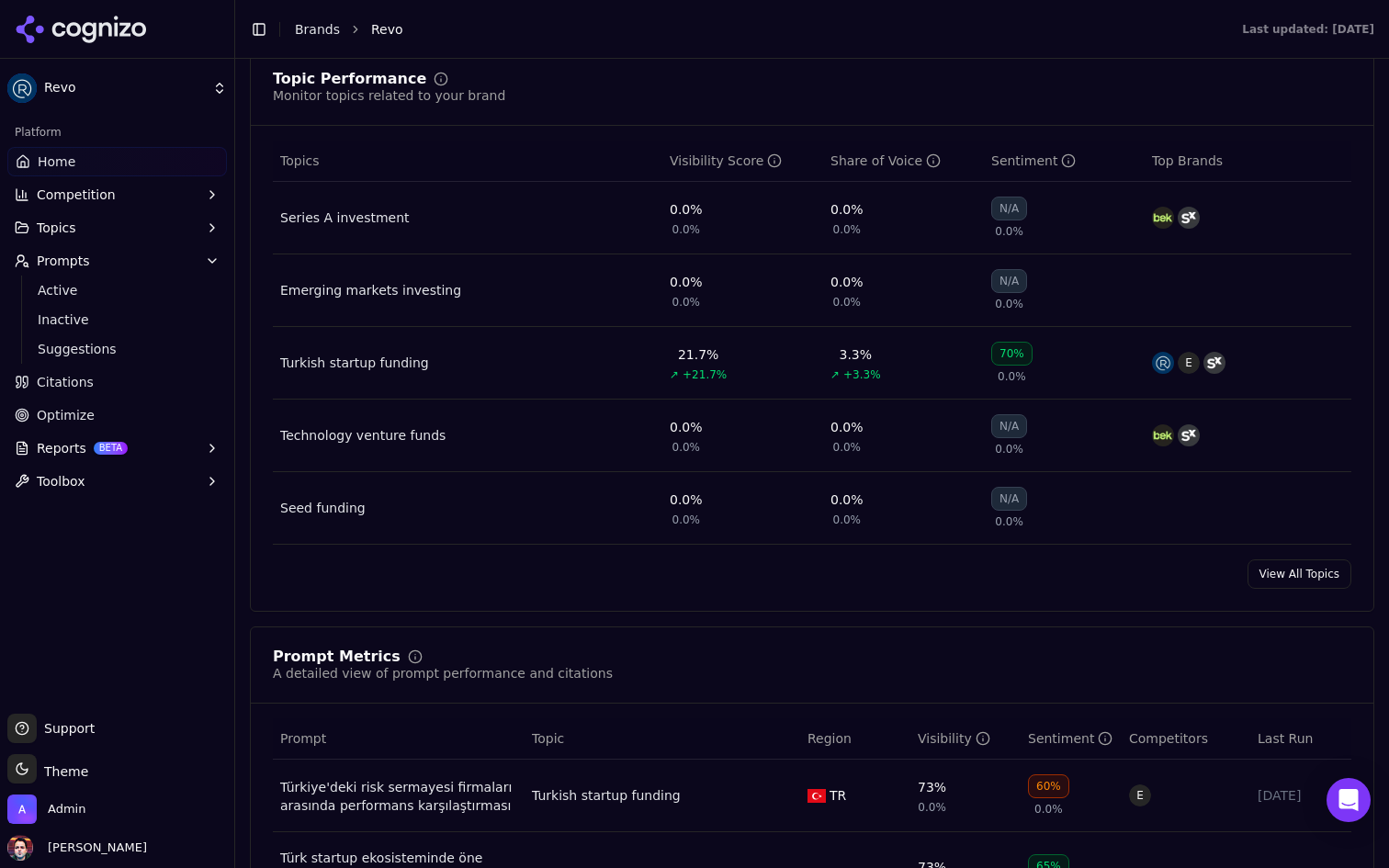
click at [398, 366] on div "Turkish startup funding" at bounding box center [354, 363] width 148 height 19
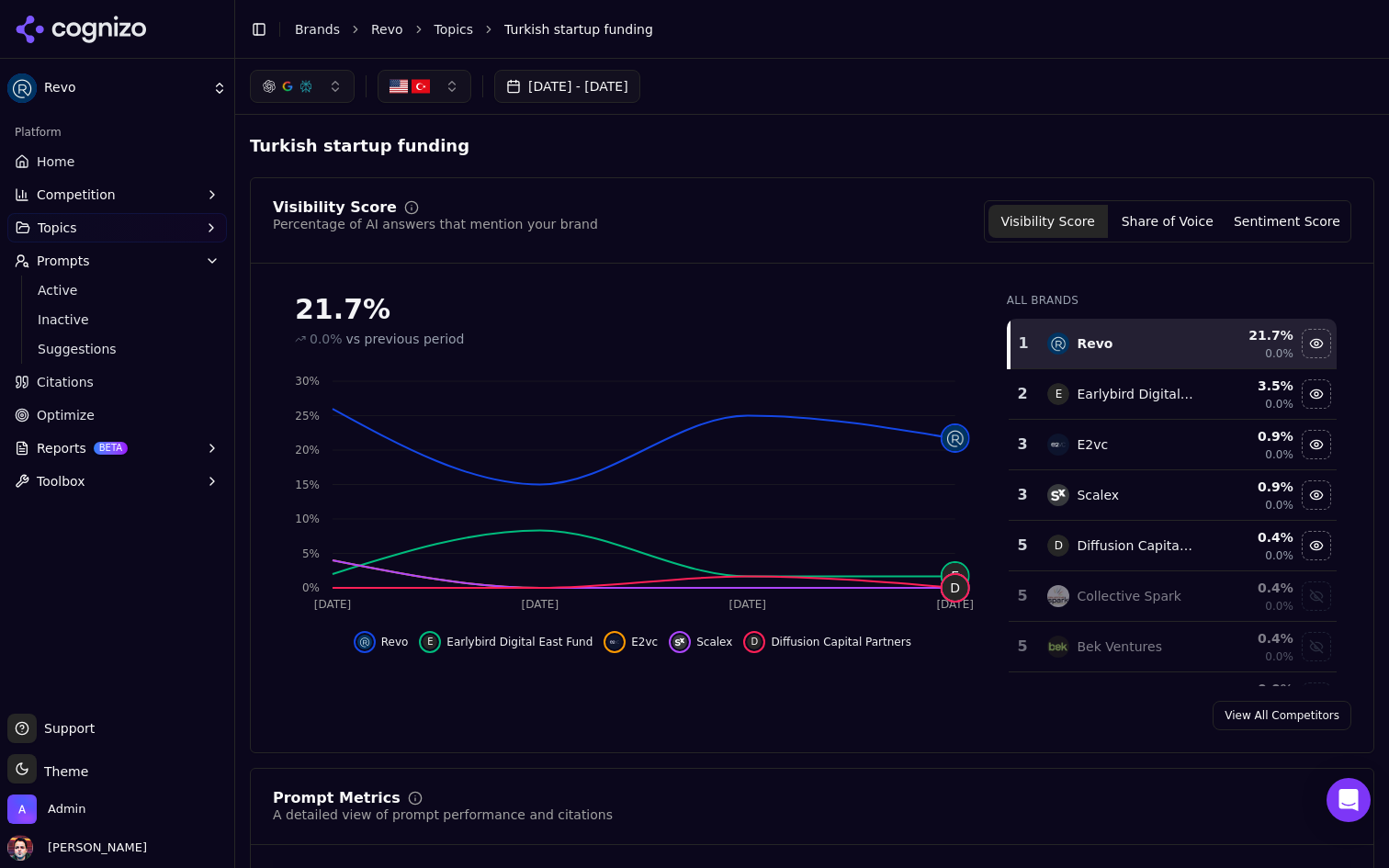
click at [158, 206] on button "Competition" at bounding box center [117, 194] width 220 height 29
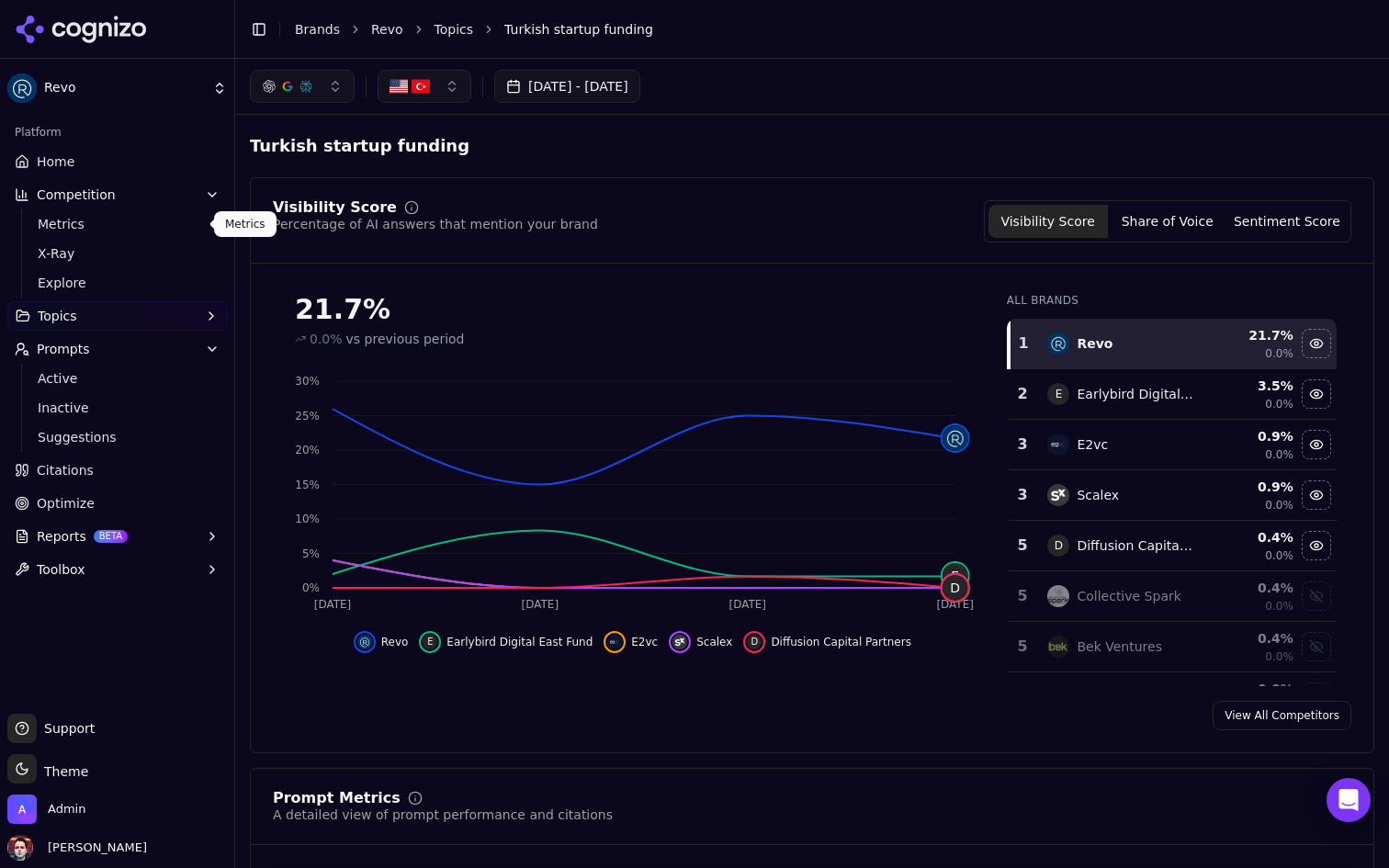
click at [144, 225] on span "Metrics" at bounding box center [117, 225] width 160 height 19
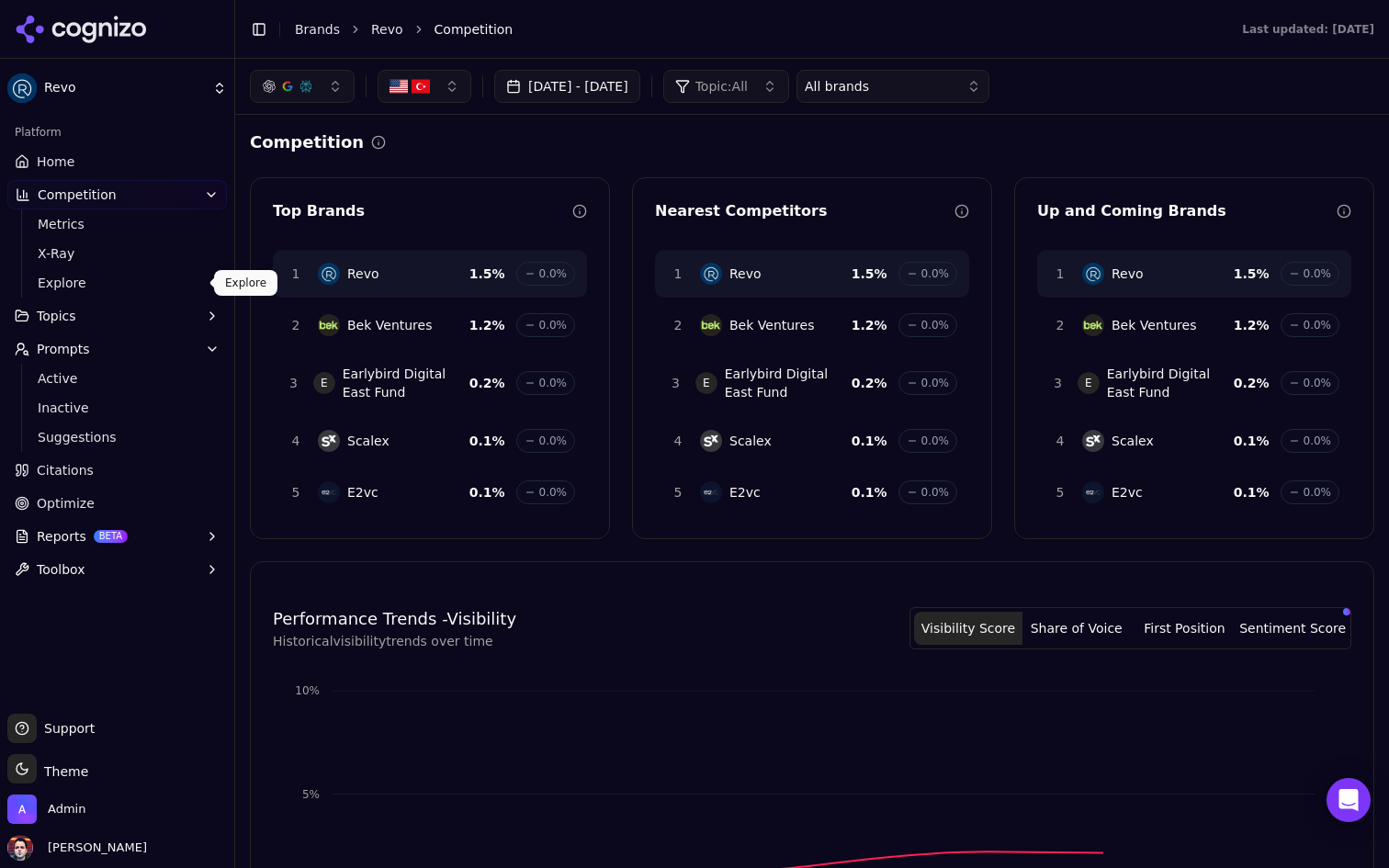
click at [123, 276] on span "Explore" at bounding box center [117, 283] width 160 height 19
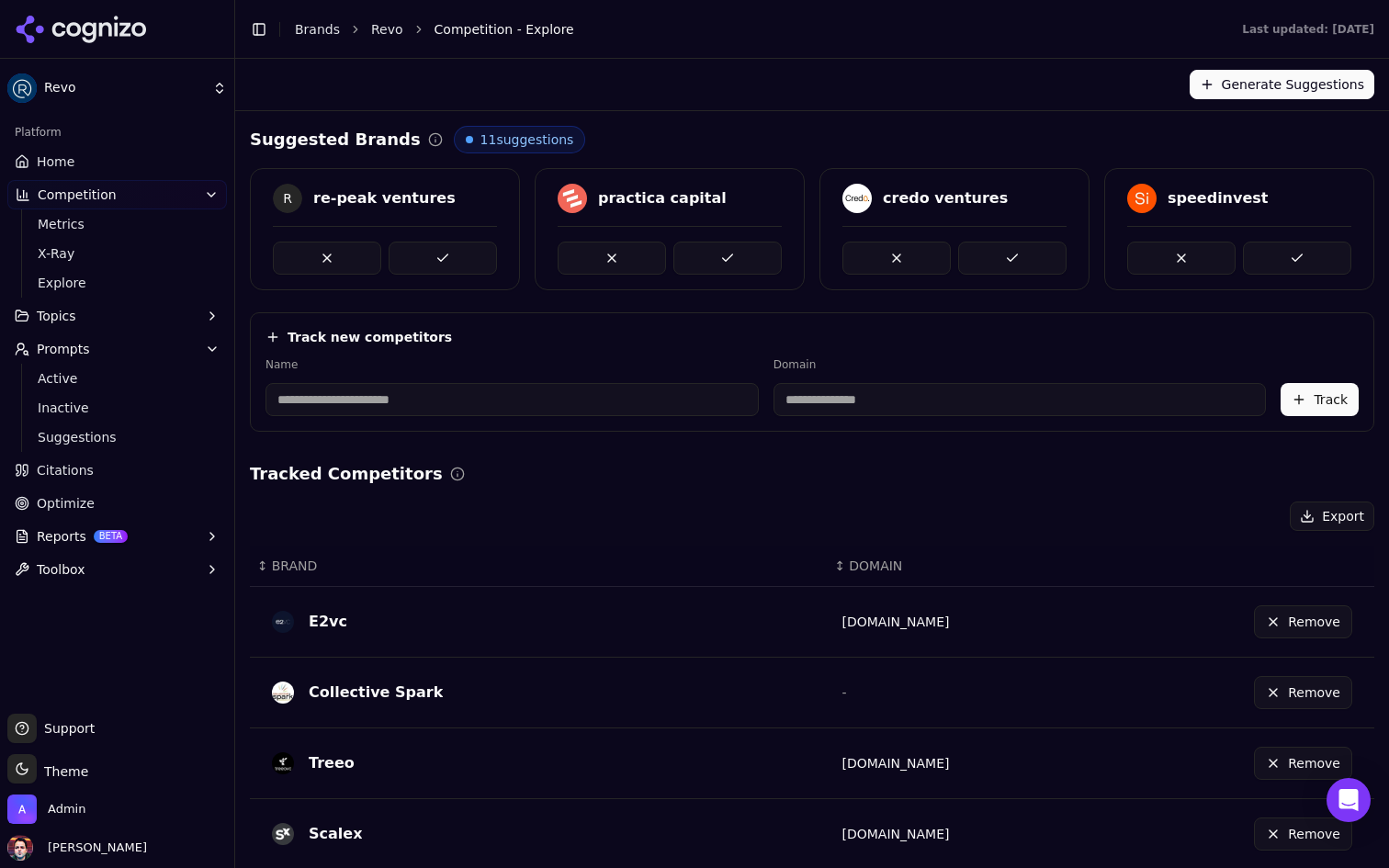
click at [161, 472] on link "Citations" at bounding box center [117, 470] width 220 height 29
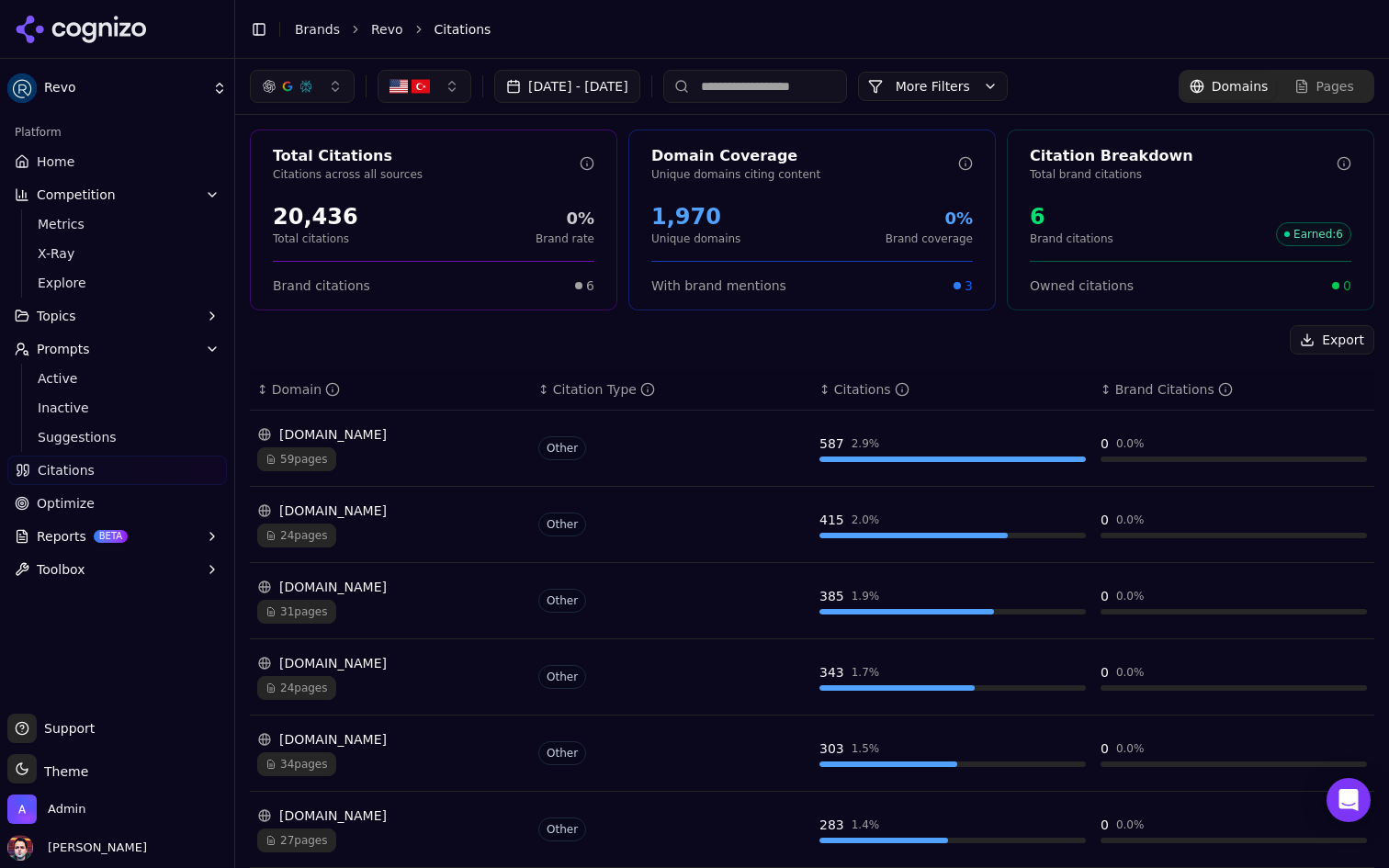
click at [453, 536] on div "24 pages" at bounding box center [391, 535] width 267 height 23
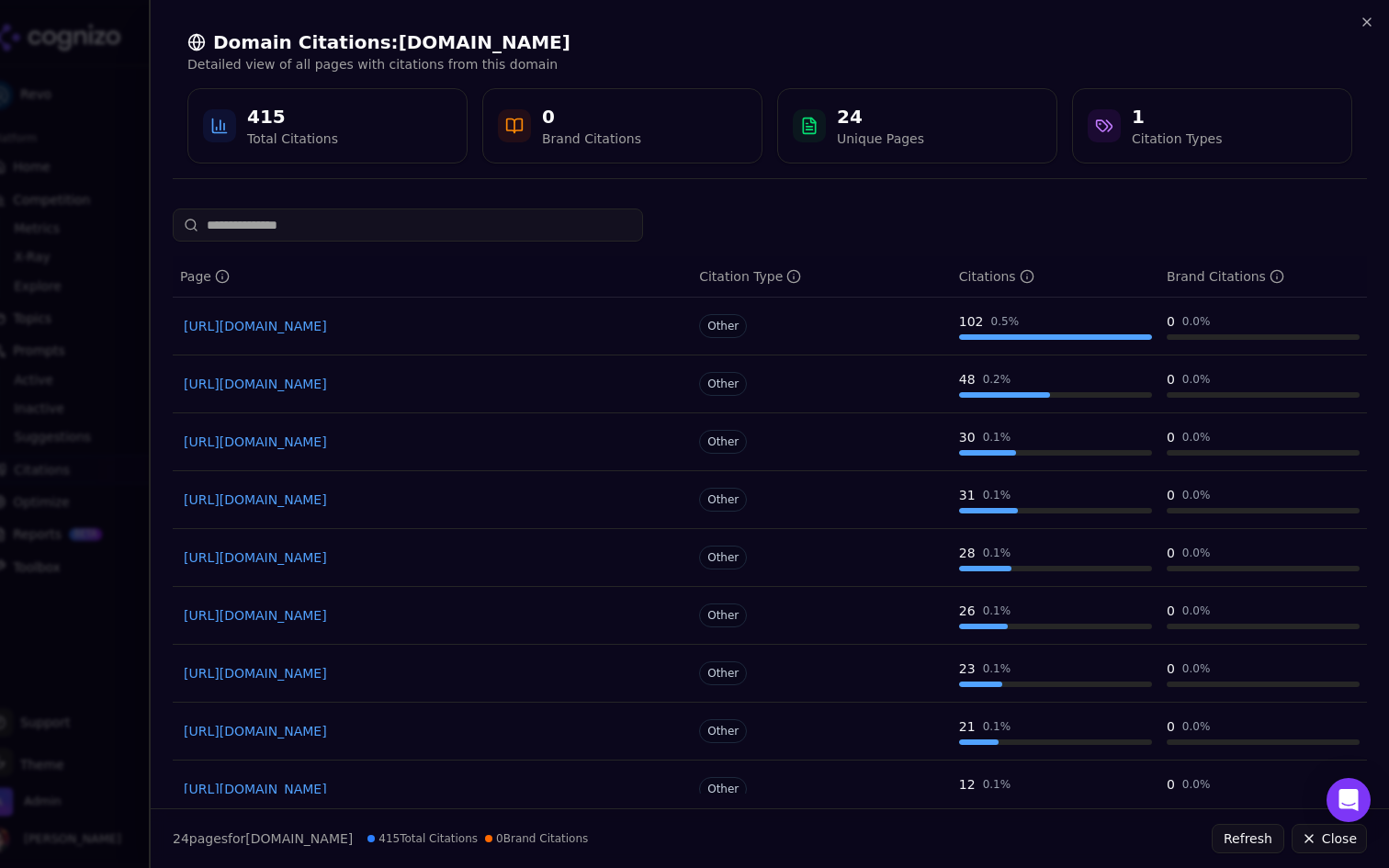
click at [413, 324] on link "[URL][DOMAIN_NAME]" at bounding box center [432, 326] width 497 height 19
click at [57, 236] on div at bounding box center [694, 434] width 1389 height 868
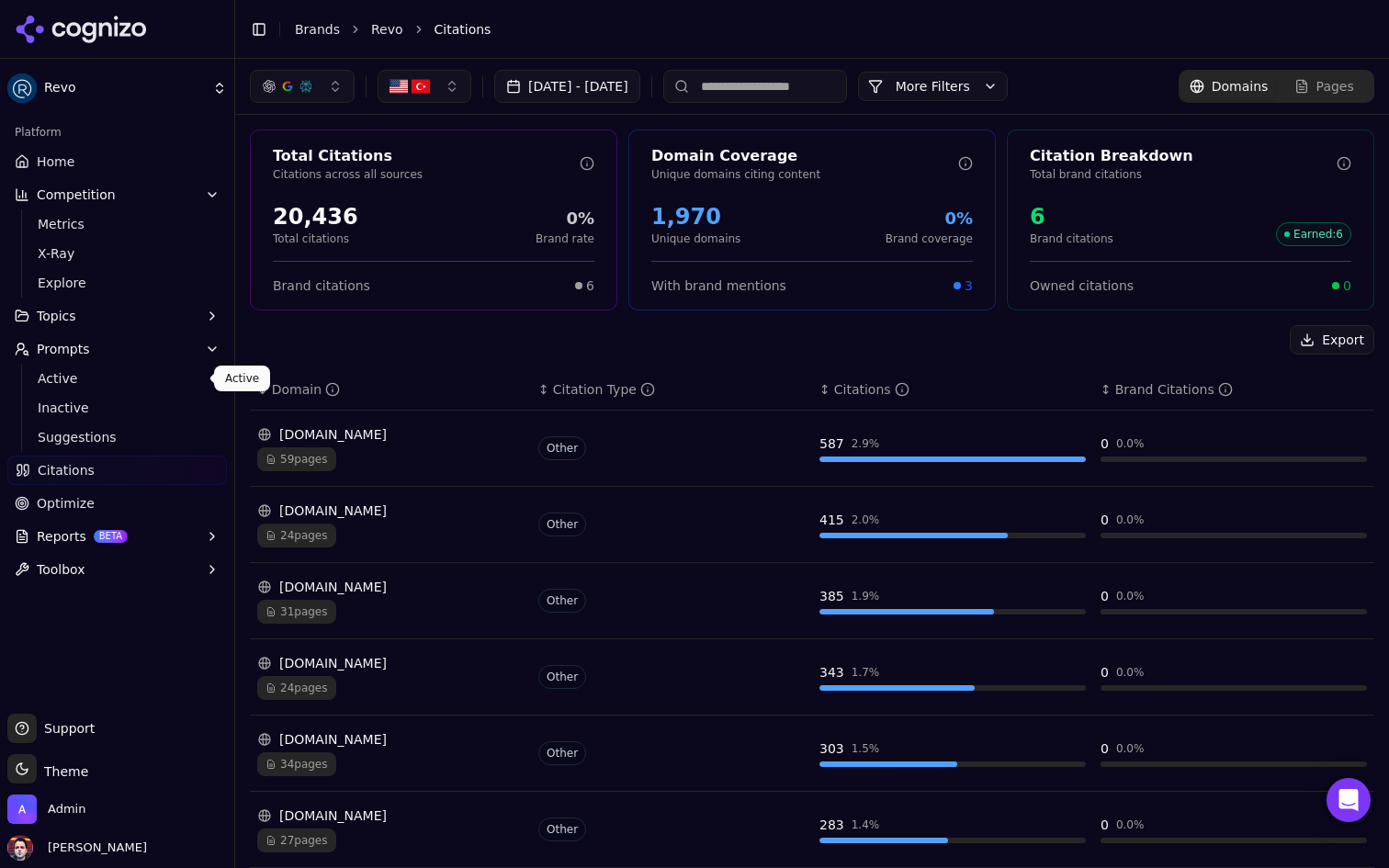
click at [102, 376] on span "Active" at bounding box center [117, 379] width 160 height 19
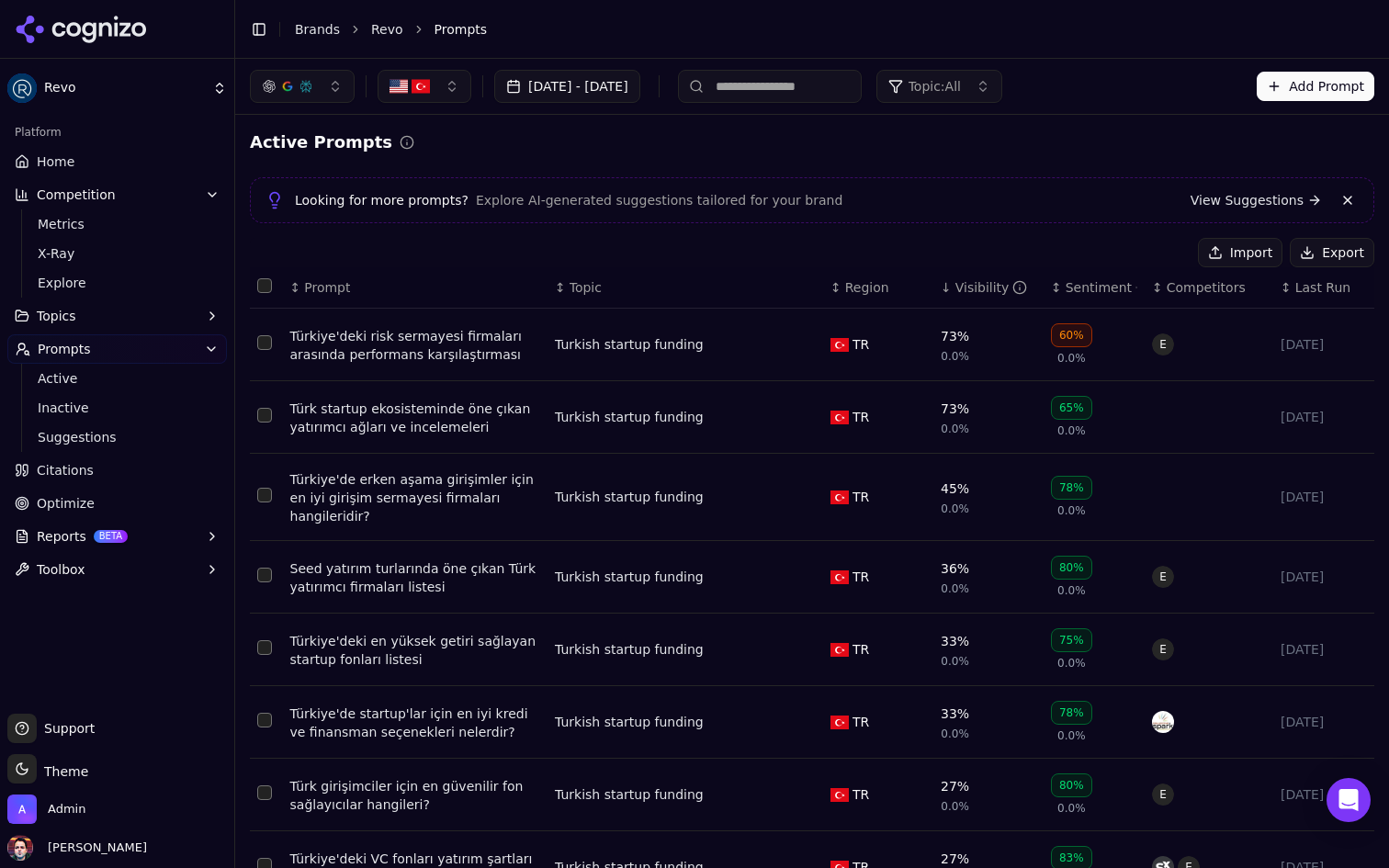
click at [168, 306] on button "Topics" at bounding box center [117, 316] width 220 height 29
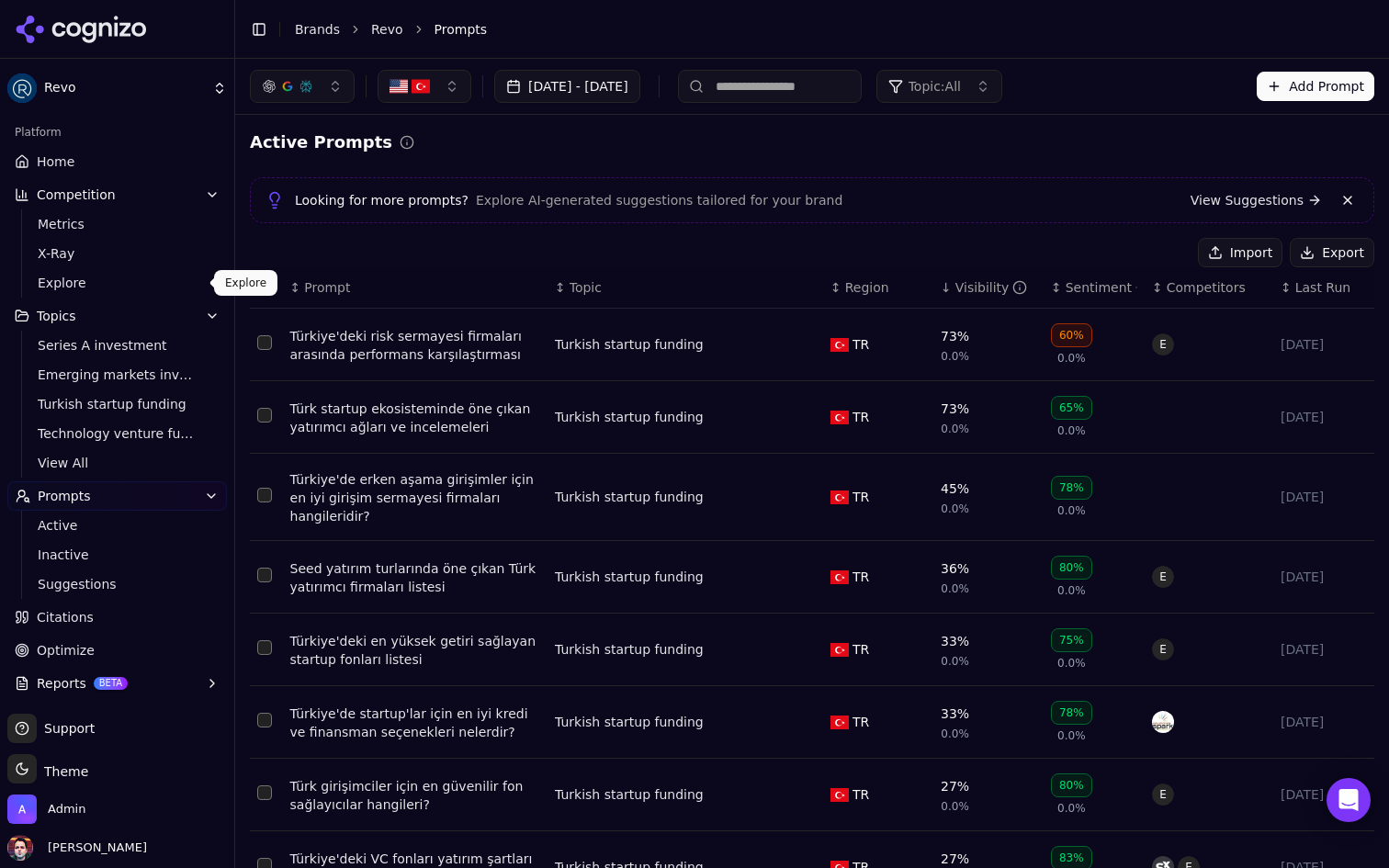
click at [164, 279] on span "Explore" at bounding box center [117, 283] width 160 height 19
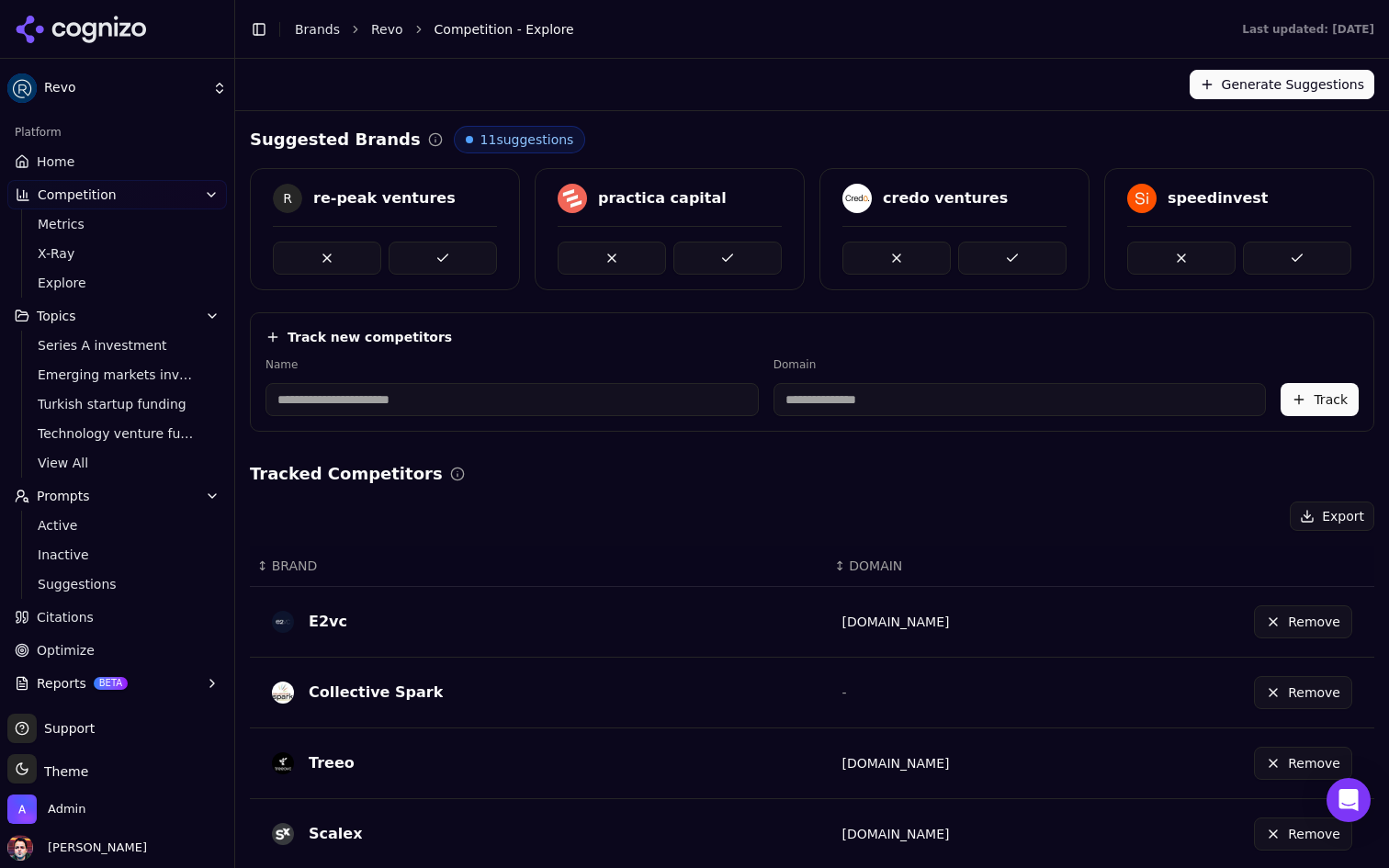
click at [153, 157] on link "Home" at bounding box center [117, 161] width 220 height 29
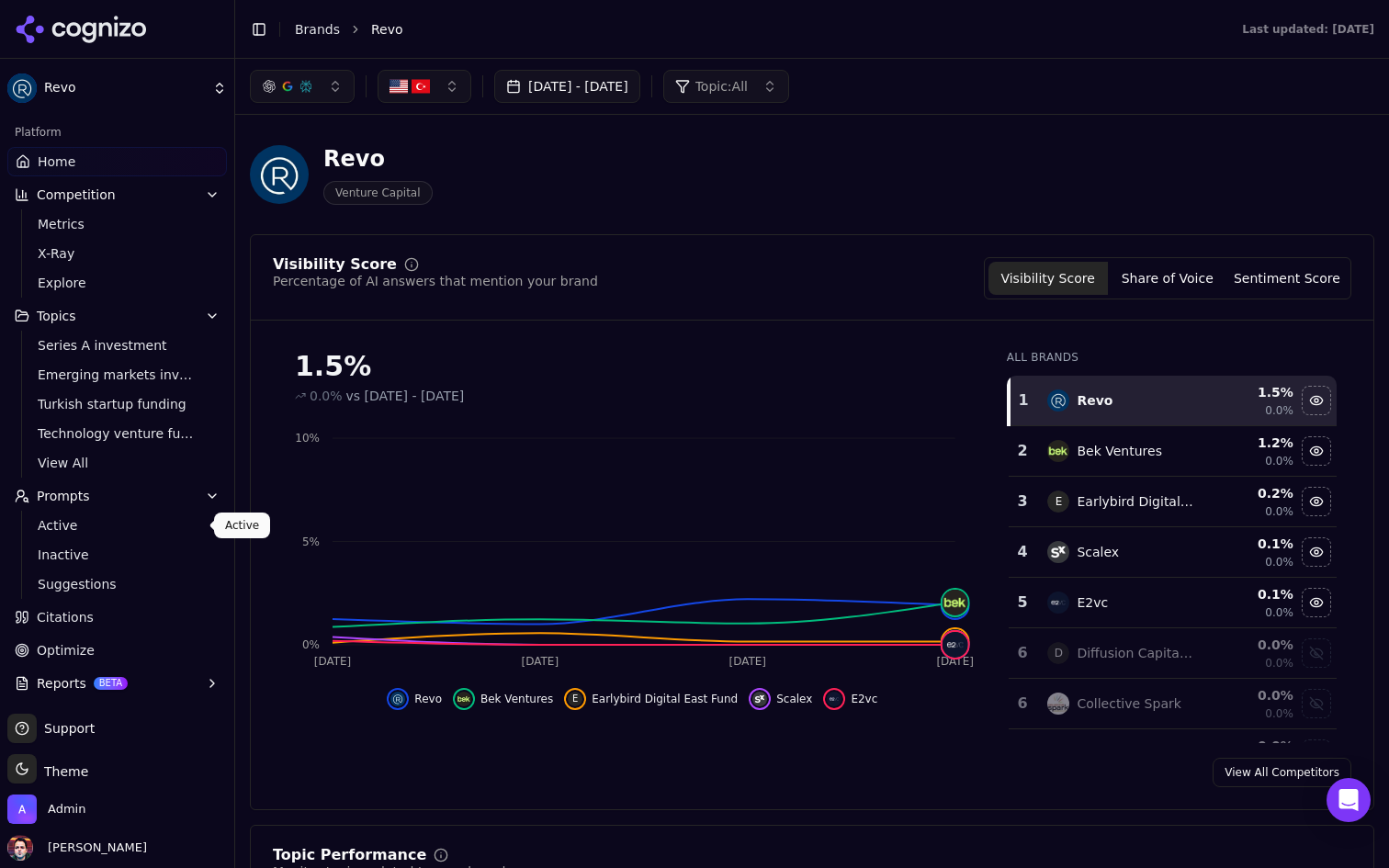
click at [102, 529] on span "Active" at bounding box center [117, 525] width 160 height 19
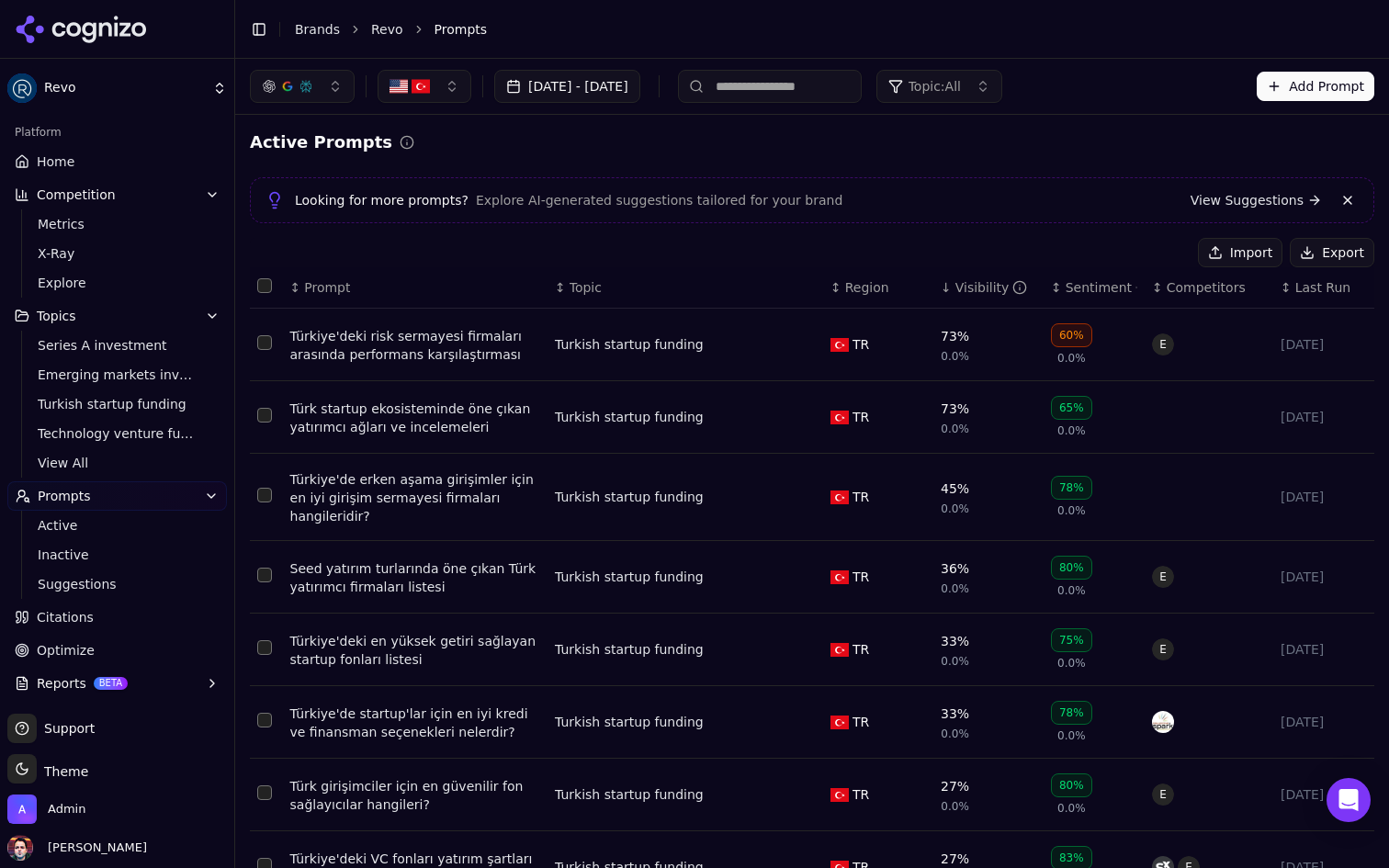
click at [445, 89] on button "button" at bounding box center [425, 85] width 94 height 33
click at [462, 187] on div "Turkiye" at bounding box center [507, 188] width 248 height 29
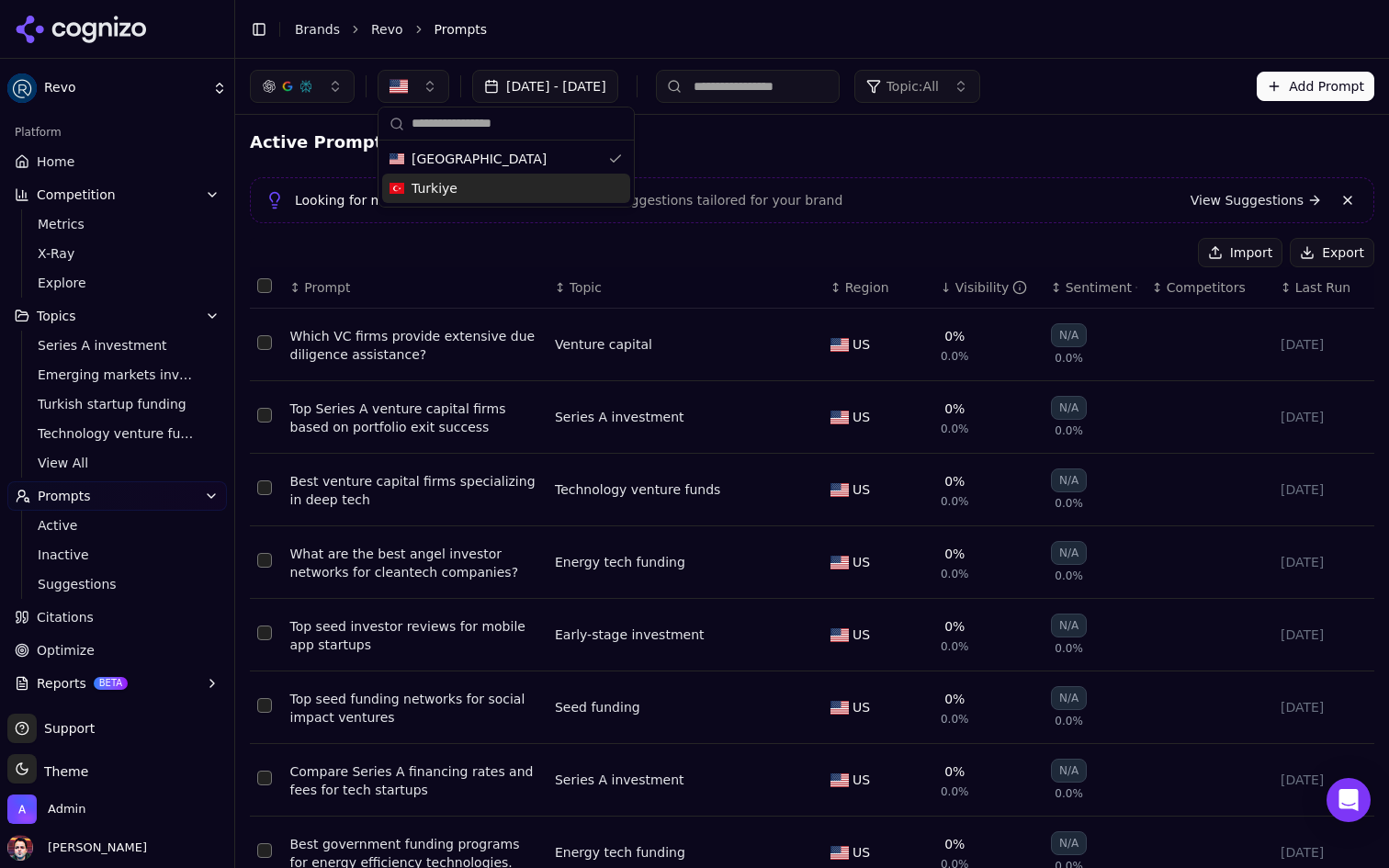
click at [665, 137] on div "Active Prompts" at bounding box center [812, 142] width 1125 height 25
